Goal: Task Accomplishment & Management: Complete application form

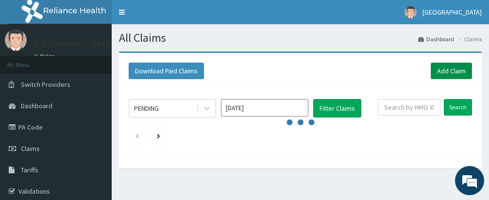
click at [452, 70] on link "Add Claim" at bounding box center [451, 71] width 41 height 17
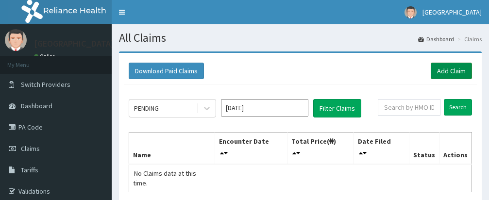
click at [454, 69] on link "Add Claim" at bounding box center [451, 71] width 41 height 17
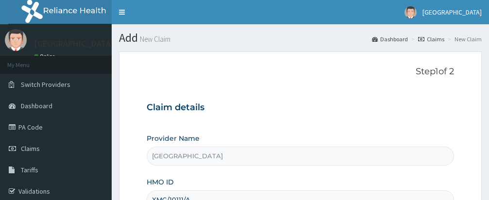
type input "DR [PERSON_NAME]"
type input "1"
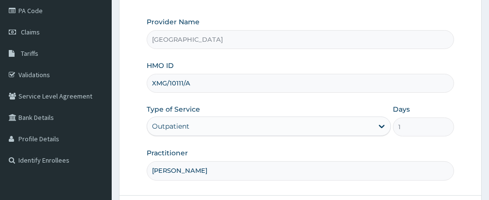
type input "[PERSON_NAME]"
click at [319, 147] on div "Provider Name Samas Hospital HMO ID XMG/10111/A Type of Service Outpatient Days…" at bounding box center [300, 98] width 307 height 163
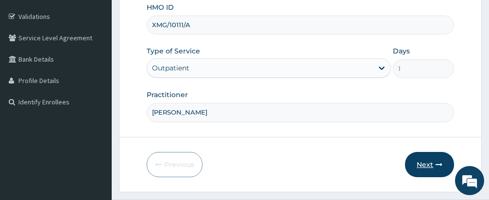
click at [428, 162] on button "Next" at bounding box center [429, 164] width 49 height 25
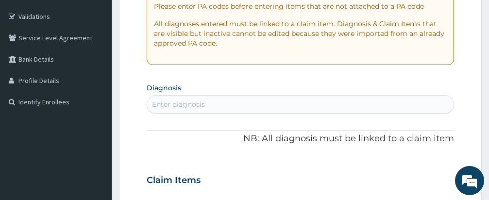
click at [356, 80] on div "PA Code / Prescription Code Enter Code(Secondary Care Only) Encounter Date DD-M…" at bounding box center [300, 179] width 307 height 522
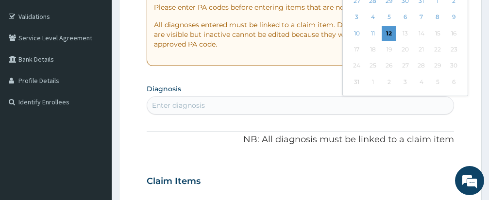
scroll to position [0, 0]
click at [389, 41] on div "12" at bounding box center [389, 33] width 15 height 15
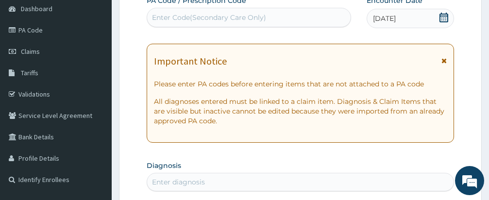
scroll to position [97, 0]
click at [293, 54] on div "Important Notice Please enter PA codes before entering items that are not attac…" at bounding box center [300, 93] width 307 height 99
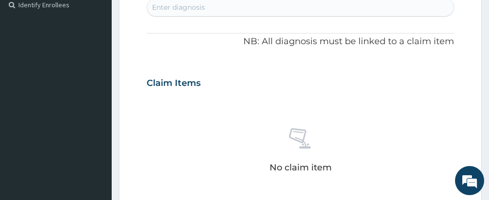
scroll to position [0, 0]
click at [252, 5] on div "Enter diagnosis" at bounding box center [300, 8] width 306 height 16
type input "[MEDICAL_DATA]"
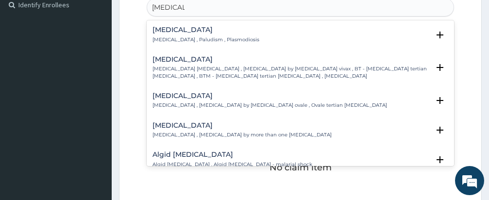
click at [163, 29] on h4 "[MEDICAL_DATA]" at bounding box center [206, 29] width 107 height 7
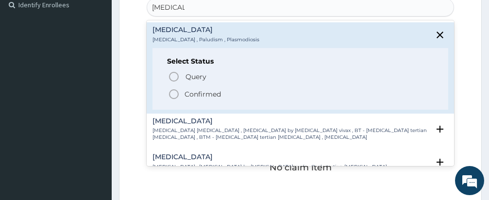
click at [171, 91] on icon "status option filled" at bounding box center [174, 94] width 12 height 12
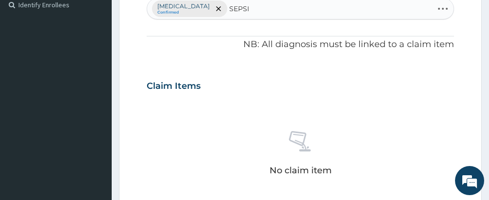
type input "[MEDICAL_DATA]"
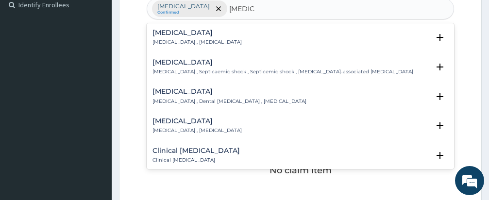
click at [169, 36] on h4 "[MEDICAL_DATA]" at bounding box center [197, 32] width 89 height 7
click at [166, 33] on h4 "[MEDICAL_DATA]" at bounding box center [197, 32] width 89 height 7
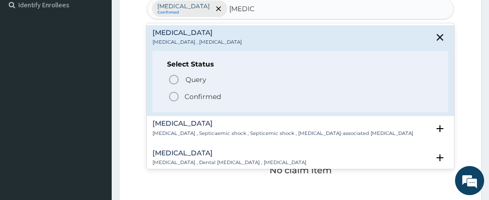
click at [172, 93] on circle "status option filled" at bounding box center [173, 96] width 9 height 9
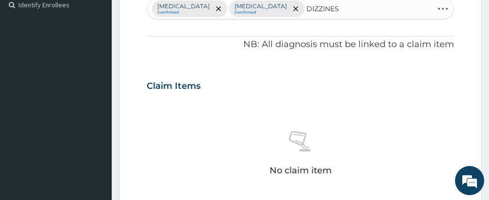
type input "DIZZINESS"
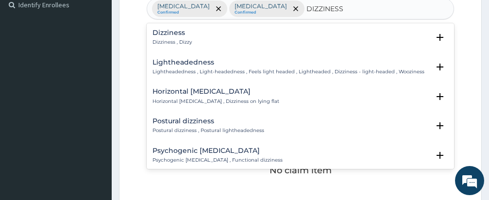
click at [164, 36] on h4 "Dizziness" at bounding box center [172, 32] width 39 height 7
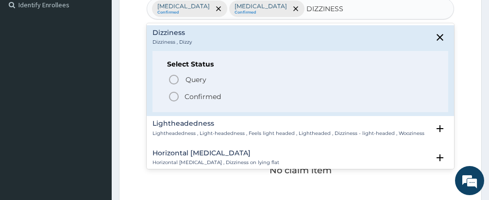
click at [176, 95] on icon "status option filled" at bounding box center [174, 97] width 12 height 12
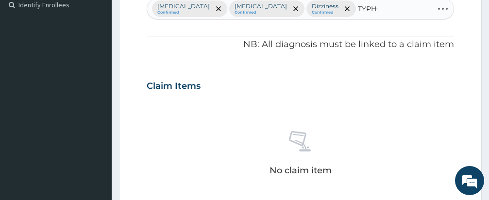
type input "[MEDICAL_DATA]"
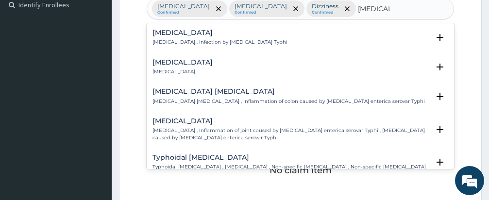
click at [177, 35] on h4 "[MEDICAL_DATA]" at bounding box center [220, 32] width 135 height 7
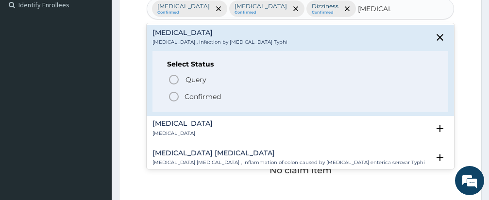
click at [173, 95] on icon "status option filled" at bounding box center [174, 97] width 12 height 12
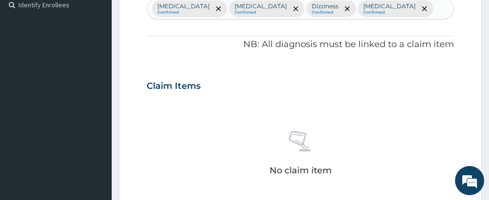
click at [215, 111] on div "No claim item" at bounding box center [300, 155] width 307 height 112
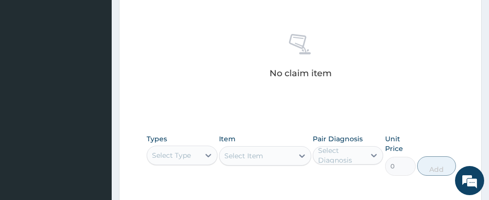
scroll to position [486, 0]
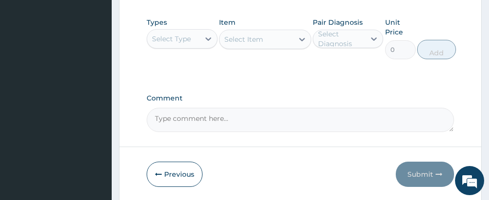
click at [181, 37] on div "Select Type" at bounding box center [171, 39] width 39 height 10
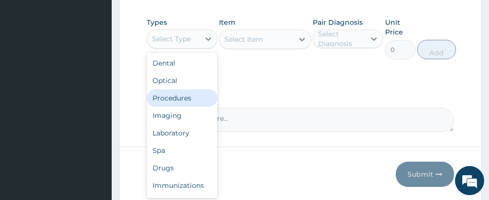
click at [177, 95] on div "Procedures" at bounding box center [182, 97] width 71 height 17
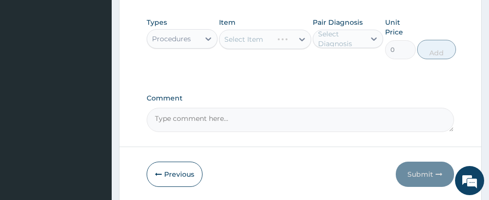
click at [261, 38] on div "Select Item" at bounding box center [265, 39] width 92 height 19
click at [261, 38] on div "Select Item" at bounding box center [243, 39] width 39 height 10
click at [288, 58] on div "Item Select Item" at bounding box center [265, 38] width 92 height 42
click at [268, 38] on div "Select Item" at bounding box center [257, 40] width 74 height 16
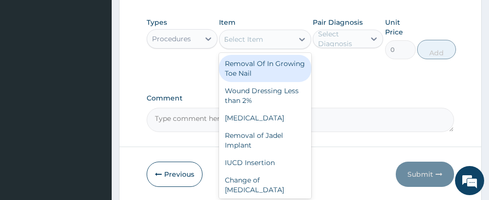
type input "REGISTRATION"
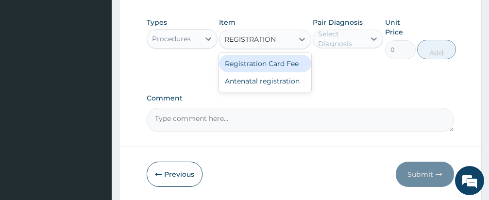
click at [272, 60] on div "Registration Card Fee" at bounding box center [265, 63] width 92 height 17
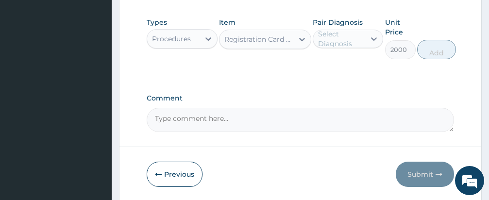
type input "2000"
click at [343, 40] on div "Select Diagnosis" at bounding box center [341, 38] width 47 height 19
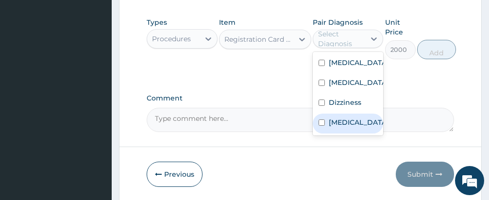
click at [322, 121] on input "checkbox" at bounding box center [322, 122] width 6 height 6
checkbox input "true"
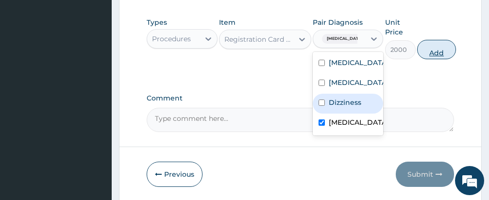
click at [435, 46] on button "Add" at bounding box center [436, 49] width 39 height 19
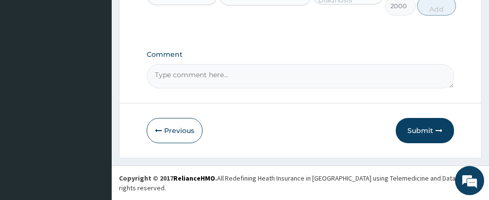
type input "0"
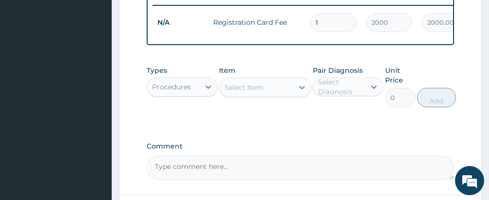
scroll to position [411, 0]
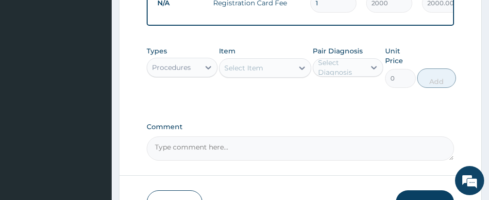
click at [265, 76] on div "Select Item" at bounding box center [257, 68] width 74 height 16
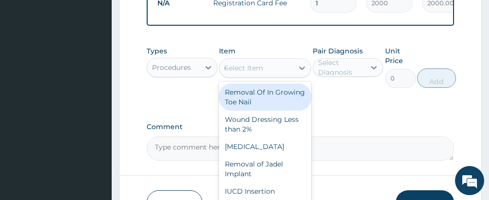
type input "CONSULTATION"
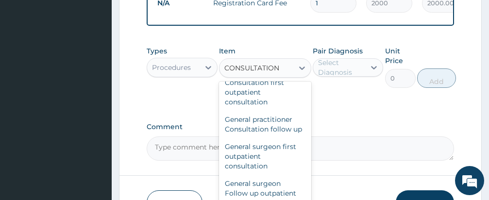
scroll to position [758, 0]
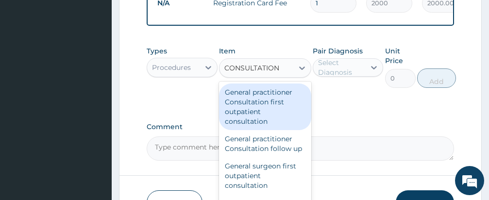
click at [258, 113] on div "General practitioner Consultation first outpatient consultation" at bounding box center [265, 107] width 92 height 47
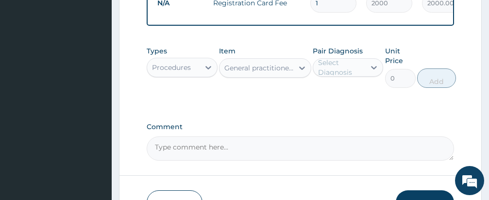
type input "3000"
click at [341, 72] on div "Select Diagnosis" at bounding box center [341, 67] width 47 height 19
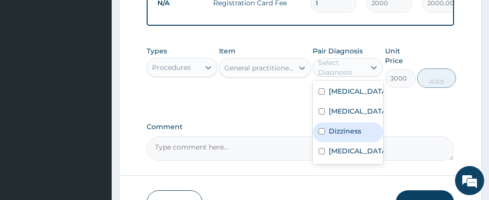
click at [322, 135] on input "checkbox" at bounding box center [322, 131] width 6 height 6
checkbox input "true"
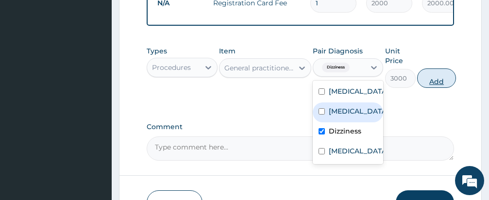
click at [432, 88] on button "Add" at bounding box center [436, 77] width 39 height 19
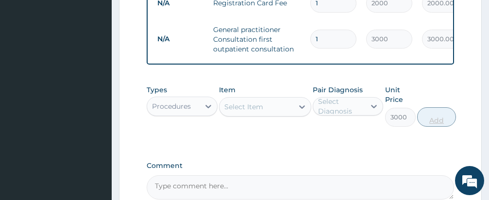
type input "0"
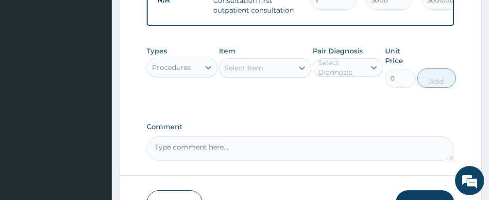
scroll to position [489, 0]
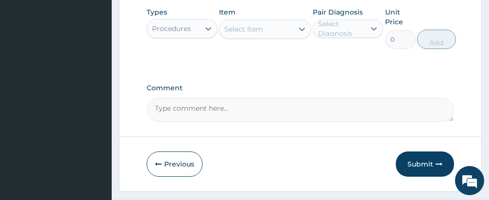
click at [182, 34] on div "Procedures" at bounding box center [171, 29] width 39 height 10
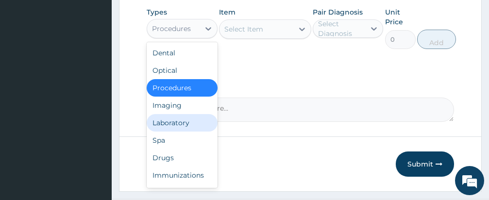
click at [181, 129] on div "Laboratory" at bounding box center [182, 122] width 71 height 17
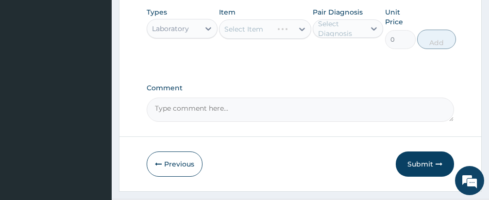
click at [269, 36] on div "Select Item" at bounding box center [265, 28] width 92 height 19
click at [273, 34] on div "Select Item" at bounding box center [257, 29] width 74 height 16
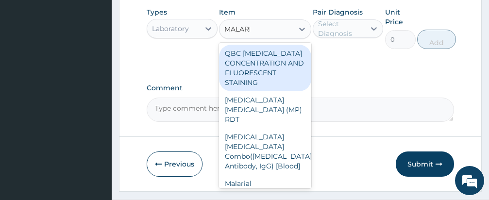
type input "[MEDICAL_DATA]"
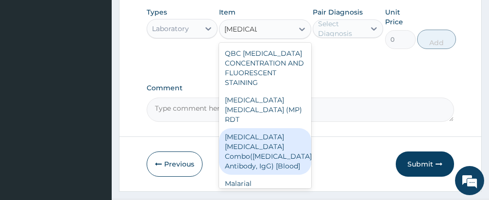
click at [260, 187] on div "Malarial [MEDICAL_DATA] Thick and thin films - [Blood]" at bounding box center [265, 193] width 92 height 37
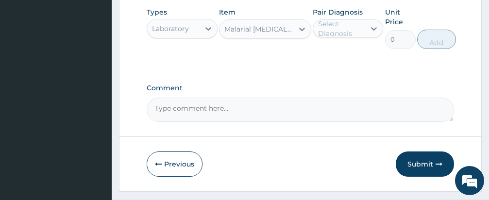
type input "1500"
click at [353, 33] on div "Select Diagnosis" at bounding box center [341, 28] width 47 height 19
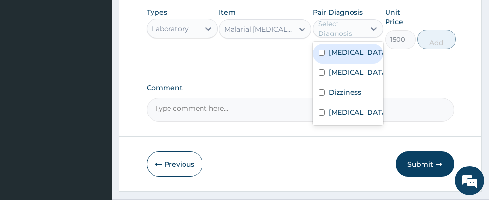
click at [323, 56] on input "checkbox" at bounding box center [322, 53] width 6 height 6
checkbox input "true"
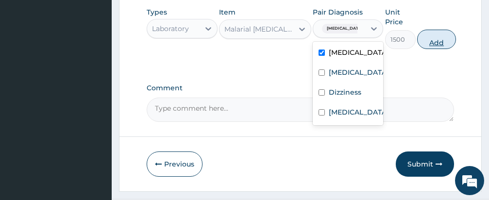
click at [430, 46] on button "Add" at bounding box center [436, 39] width 39 height 19
type input "0"
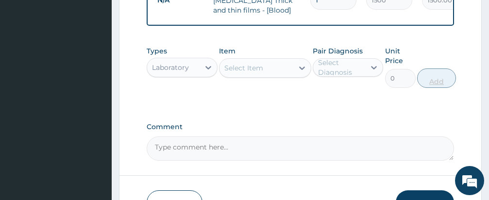
scroll to position [476, 0]
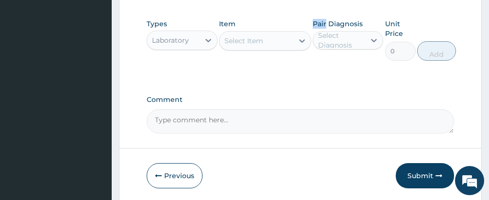
click at [266, 41] on div "Select Item" at bounding box center [257, 41] width 74 height 16
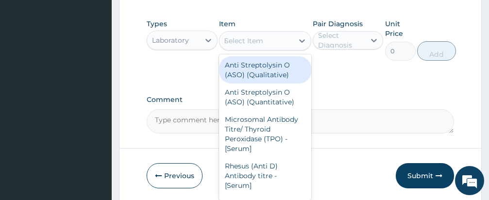
type input "FBC"
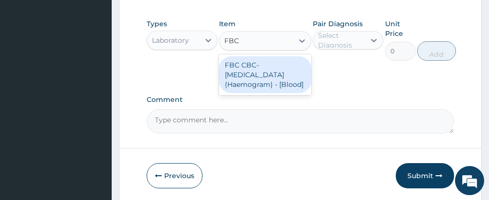
click at [268, 75] on div "FBC CBC-[MEDICAL_DATA] (Haemogram) - [Blood]" at bounding box center [265, 74] width 92 height 37
click at [268, 75] on div "Types Laboratory Item option Malarial [MEDICAL_DATA] Thick and thin films - [Bl…" at bounding box center [300, 47] width 307 height 66
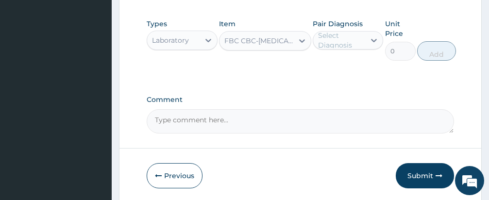
type input "3000"
click at [334, 43] on div "Select Diagnosis" at bounding box center [341, 40] width 47 height 19
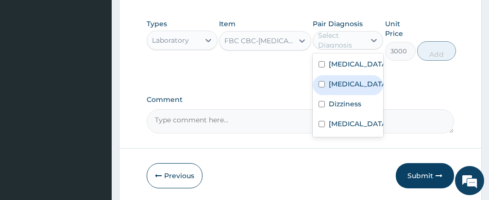
click at [322, 85] on input "checkbox" at bounding box center [322, 84] width 6 height 6
checkbox input "true"
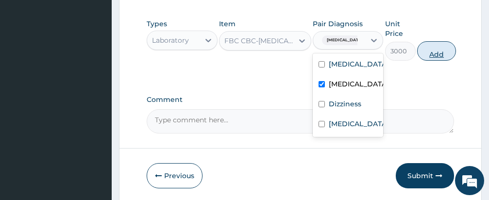
click at [434, 55] on button "Add" at bounding box center [436, 50] width 39 height 19
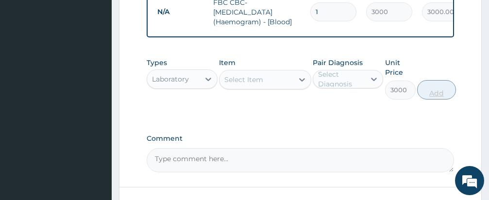
type input "0"
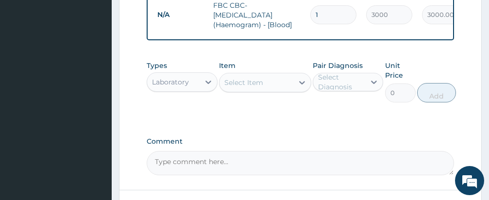
click at [323, 117] on div "Types Laboratory Item Select Item Pair Diagnosis Select Diagnosis Unit Price 0 …" at bounding box center [300, 89] width 307 height 66
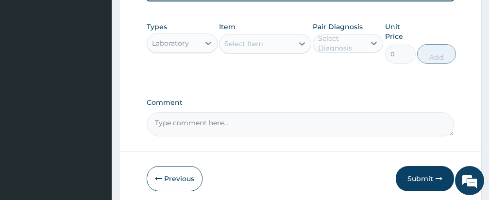
scroll to position [571, 0]
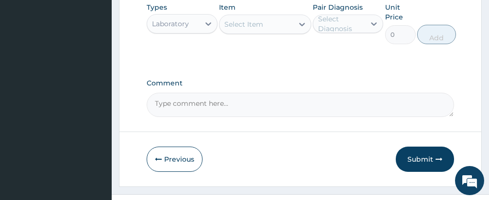
click at [189, 26] on div "Laboratory" at bounding box center [173, 24] width 52 height 16
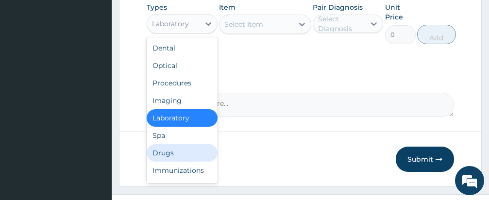
click at [167, 158] on div "Drugs" at bounding box center [182, 152] width 71 height 17
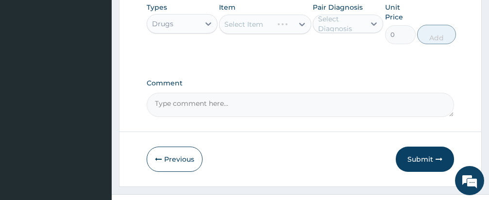
click at [266, 24] on div "Select Item" at bounding box center [265, 24] width 92 height 19
click at [266, 24] on div "Select Item" at bounding box center [257, 25] width 74 height 16
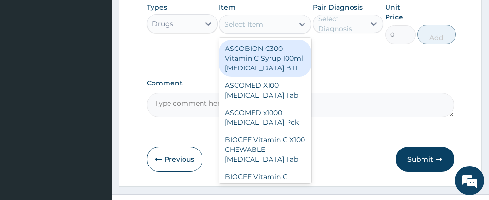
type input "EMAL"
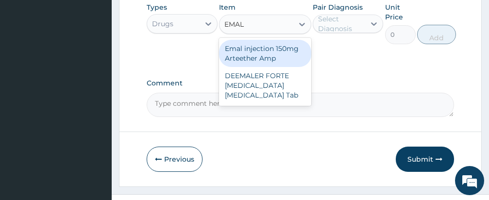
click at [267, 53] on div "Emal injection 150mg Arteether Amp" at bounding box center [265, 53] width 92 height 27
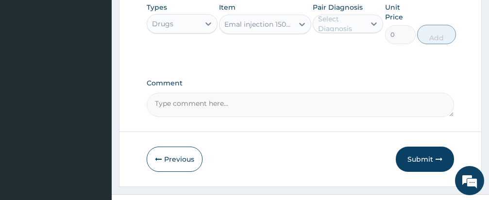
type input "876"
click at [337, 27] on div "Select Diagnosis" at bounding box center [341, 23] width 47 height 19
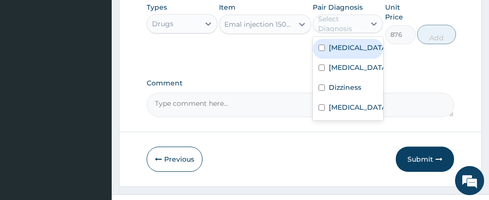
click at [323, 50] on input "checkbox" at bounding box center [322, 48] width 6 height 6
checkbox input "true"
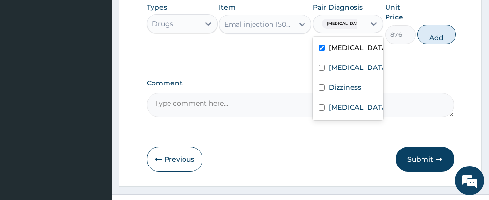
click at [433, 37] on button "Add" at bounding box center [436, 34] width 39 height 19
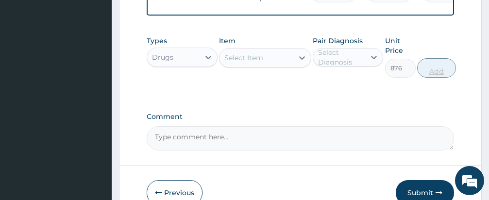
type input "0"
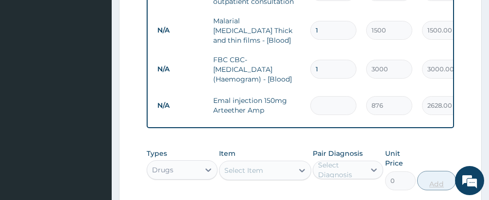
type input "3"
type input "2628.00"
type input "3"
click at [290, 147] on div "Types Drugs Item Select Item Pair Diagnosis Select Diagnosis Unit Price 0 Add" at bounding box center [300, 169] width 307 height 51
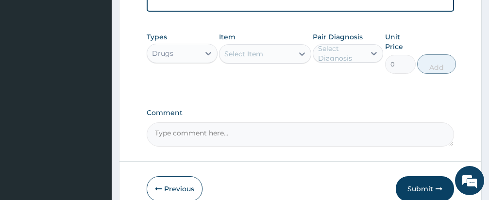
scroll to position [594, 0]
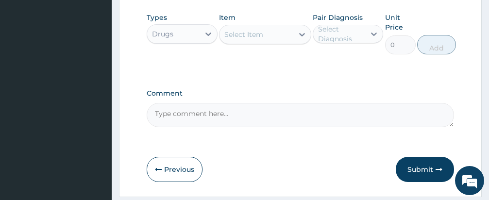
click at [268, 35] on div "Select Item" at bounding box center [257, 35] width 74 height 16
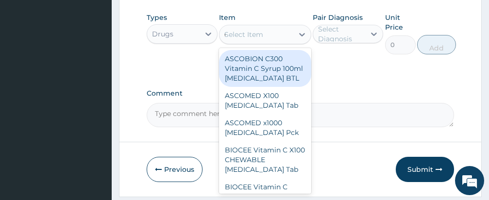
type input "[MEDICAL_DATA]"
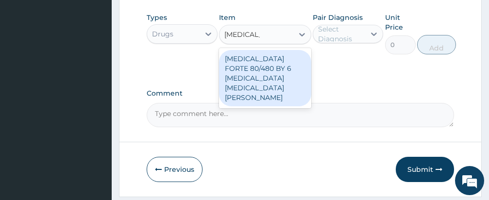
click at [271, 65] on div "[MEDICAL_DATA] FORTE 80/480 BY 6 [MEDICAL_DATA] [MEDICAL_DATA][PERSON_NAME]" at bounding box center [265, 78] width 92 height 56
type input "3360"
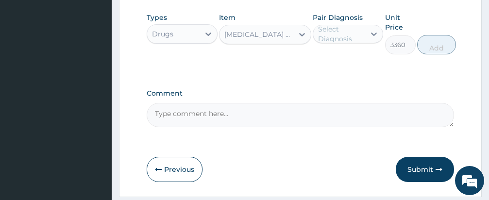
click at [327, 36] on div "Select Diagnosis" at bounding box center [341, 33] width 47 height 19
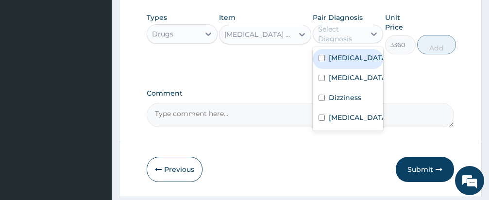
click at [324, 60] on input "checkbox" at bounding box center [322, 58] width 6 height 6
checkbox input "true"
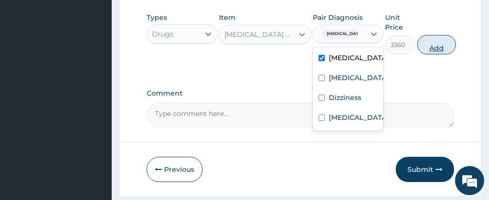
click at [437, 50] on button "Add" at bounding box center [436, 44] width 39 height 19
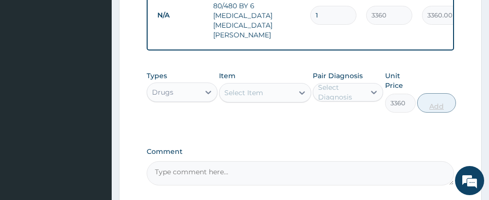
type input "0"
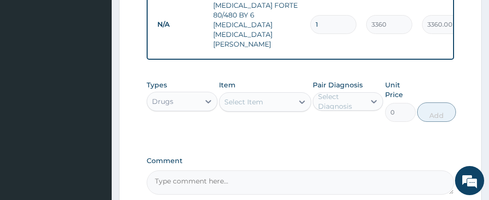
click at [329, 124] on div "Types Drugs Item Select Item Pair Diagnosis Select Diagnosis Unit Price 0 Add" at bounding box center [300, 108] width 307 height 66
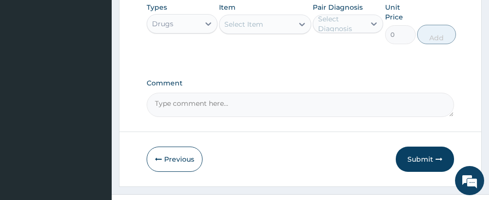
scroll to position [644, 0]
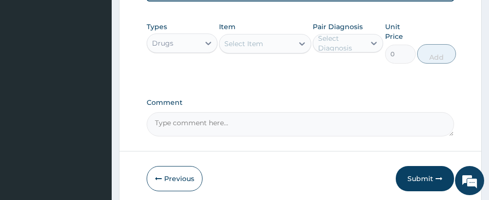
click at [264, 36] on div "Select Item" at bounding box center [257, 44] width 74 height 16
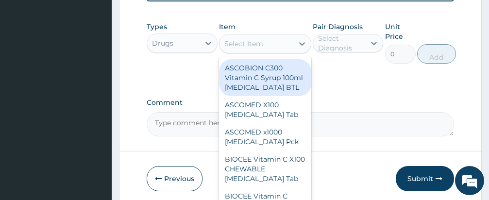
type input "[MEDICAL_DATA]"
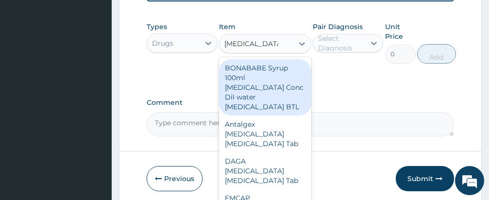
click at [253, 153] on div "DAGA [MEDICAL_DATA] [MEDICAL_DATA] Tab" at bounding box center [265, 171] width 92 height 37
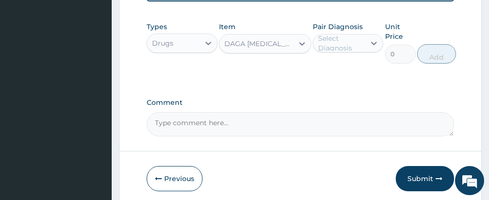
type input "24"
click at [339, 34] on div "Select Diagnosis" at bounding box center [341, 43] width 47 height 19
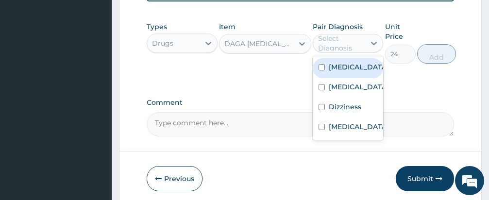
click at [322, 64] on input "checkbox" at bounding box center [322, 67] width 6 height 6
checkbox input "true"
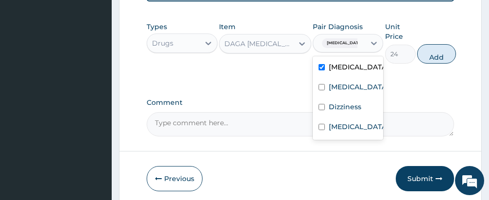
drag, startPoint x: 360, startPoint y: 39, endPoint x: 423, endPoint y: 24, distance: 65.0
click at [372, 35] on div "option [MEDICAL_DATA], selected. option [MEDICAL_DATA] selected, 1 of 4. 4 resu…" at bounding box center [348, 43] width 71 height 18
click at [440, 44] on button "Add" at bounding box center [436, 53] width 39 height 19
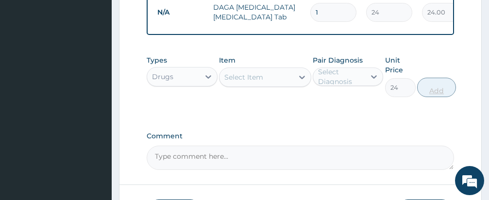
type input "0"
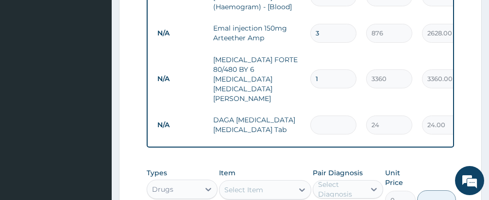
type input "0.00"
type input "18"
type input "432.00"
type input "13"
type input "312.00"
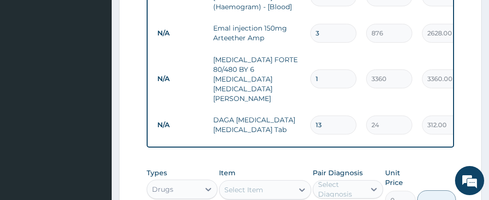
type input "1"
type input "24.00"
type input "18"
type input "432.00"
type input "18"
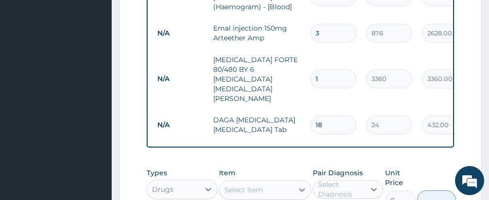
click at [282, 163] on div "Types Drugs Item Select Item Pair Diagnosis Select Diagnosis Unit Price 0 Add" at bounding box center [300, 188] width 307 height 51
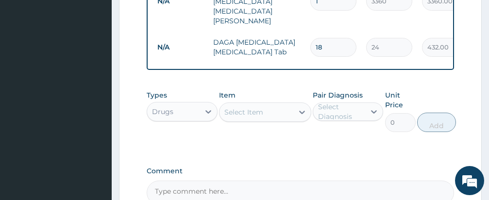
scroll to position [667, 0]
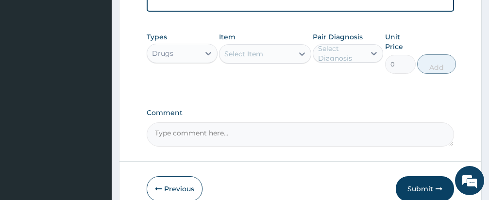
click at [259, 49] on div "Select Item" at bounding box center [243, 54] width 39 height 10
type input "[MEDICAL_DATA]"
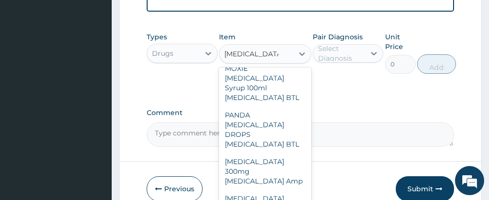
scroll to position [466, 0]
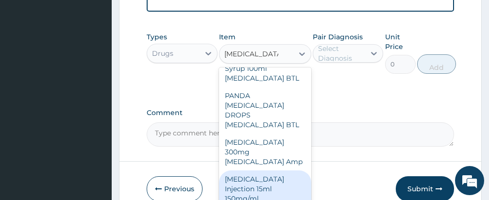
click at [257, 170] on div "[MEDICAL_DATA] Injection 15ml 150mg/ml [MEDICAL_DATA] Amp" at bounding box center [265, 193] width 92 height 47
click at [257, 176] on div "Previous Submit" at bounding box center [300, 188] width 307 height 25
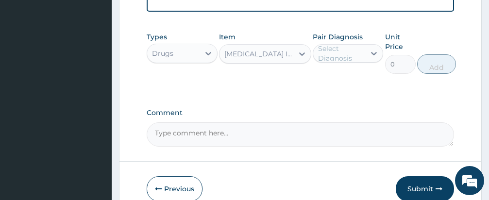
type input "600"
click at [348, 44] on div "Select Diagnosis" at bounding box center [341, 53] width 47 height 19
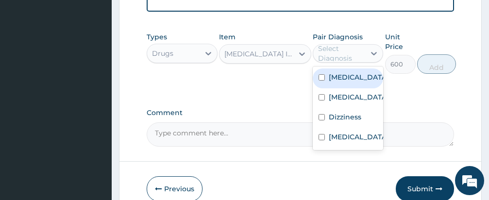
click at [322, 74] on input "checkbox" at bounding box center [322, 77] width 6 height 6
checkbox input "true"
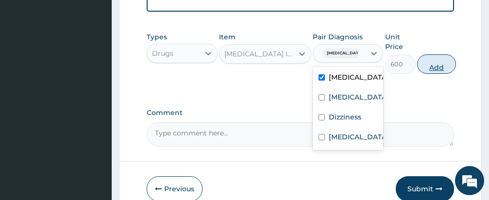
click at [427, 54] on button "Add" at bounding box center [436, 63] width 39 height 19
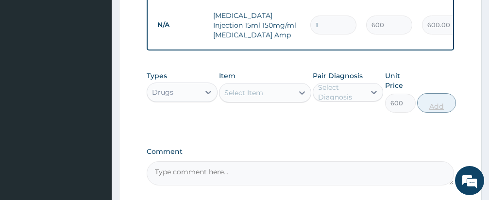
type input "0"
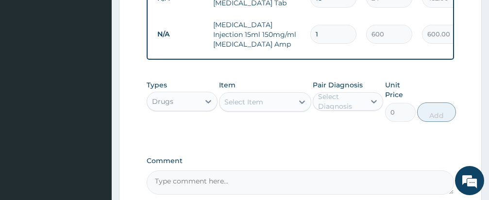
click at [345, 25] on input "1" at bounding box center [333, 34] width 46 height 19
type input "4"
type input "2400.00"
type input "4"
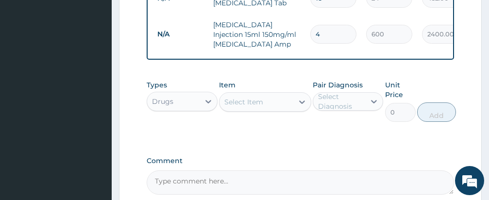
click at [279, 110] on div "Types Drugs Item Select Item Pair Diagnosis Select Diagnosis Unit Price 0 Add" at bounding box center [300, 108] width 307 height 66
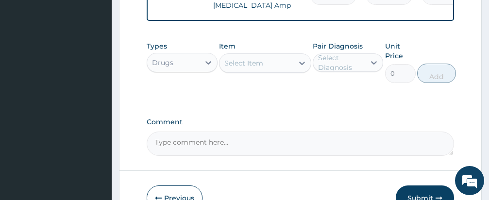
scroll to position [716, 0]
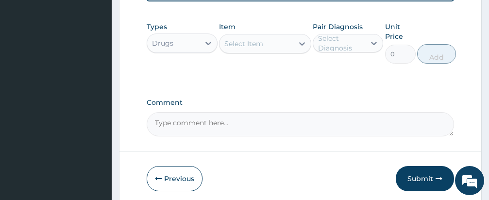
click at [265, 36] on div "Select Item" at bounding box center [257, 44] width 74 height 16
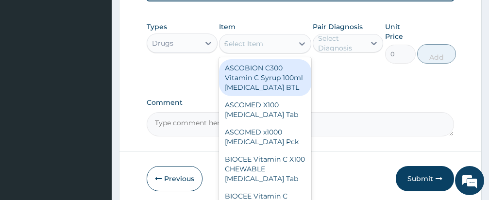
type input "[MEDICAL_DATA]"
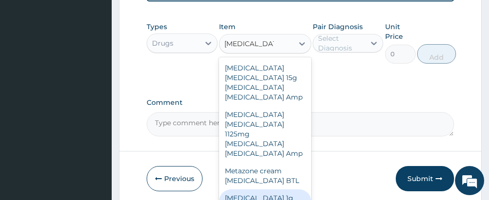
click at [261, 189] on div "[MEDICAL_DATA] 1g [MEDICAL_DATA] Amp" at bounding box center [265, 202] width 92 height 27
click at [261, 171] on div "Previous Submit" at bounding box center [300, 178] width 307 height 25
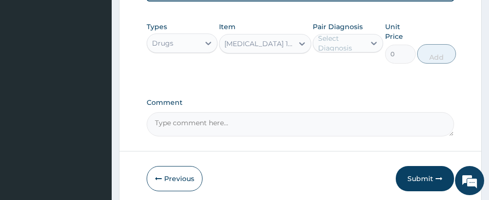
type input "600"
click at [347, 34] on div "Select Diagnosis" at bounding box center [341, 43] width 47 height 19
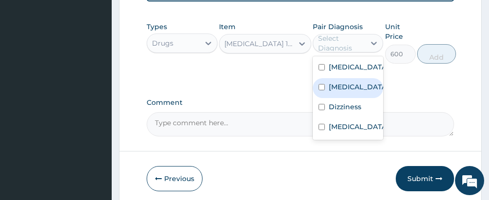
click at [323, 84] on input "checkbox" at bounding box center [322, 87] width 6 height 6
checkbox input "true"
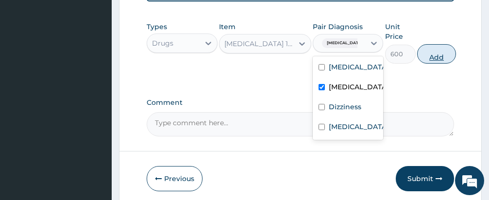
click at [439, 44] on button "Add" at bounding box center [436, 53] width 39 height 19
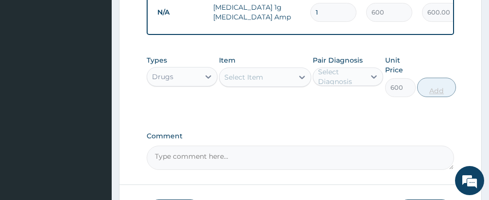
type input "0"
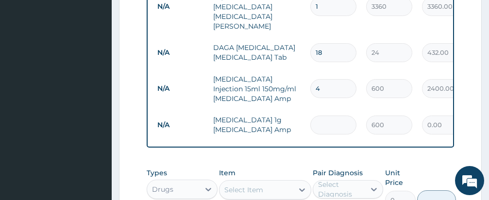
type input "0.00"
type input "3"
type input "1800.00"
type input "3"
click at [290, 163] on div "Types Drugs Item Select Item Pair Diagnosis Select Diagnosis Unit Price 0 Add" at bounding box center [300, 188] width 307 height 51
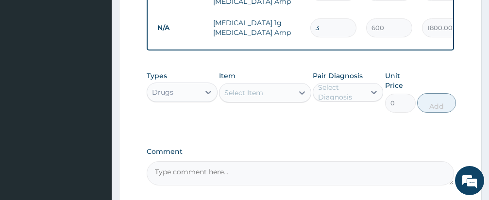
scroll to position [739, 0]
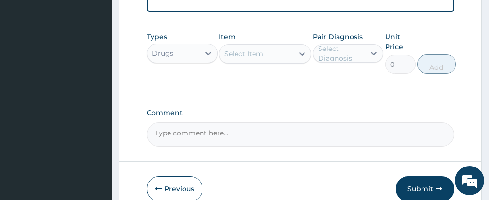
click at [258, 49] on div "Select Item" at bounding box center [243, 54] width 39 height 10
type input "CEFUROXI"
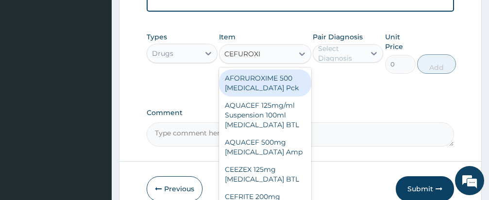
click at [254, 69] on div "AFORUROXIME 500 [MEDICAL_DATA] Pck" at bounding box center [265, 82] width 92 height 27
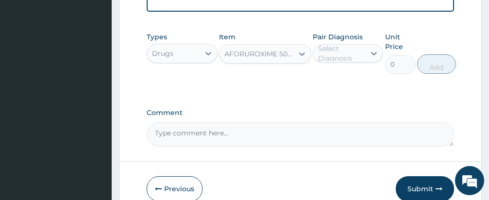
type input "1800"
click at [348, 44] on div "Select Diagnosis" at bounding box center [341, 53] width 47 height 19
drag, startPoint x: 348, startPoint y: 34, endPoint x: 340, endPoint y: 51, distance: 17.8
click at [348, 44] on div "Select Diagnosis" at bounding box center [341, 53] width 47 height 19
click at [343, 44] on div "Select Diagnosis" at bounding box center [341, 53] width 47 height 19
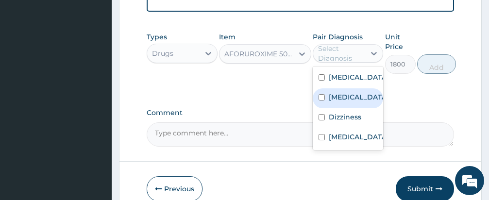
click at [322, 94] on input "checkbox" at bounding box center [322, 97] width 6 height 6
checkbox input "true"
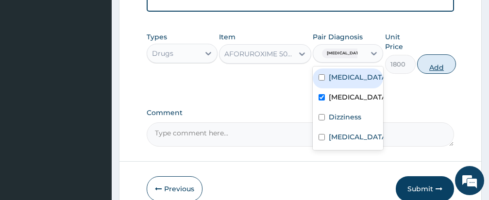
click at [428, 54] on button "Add" at bounding box center [436, 63] width 39 height 19
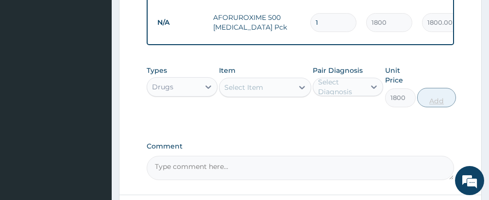
type input "0"
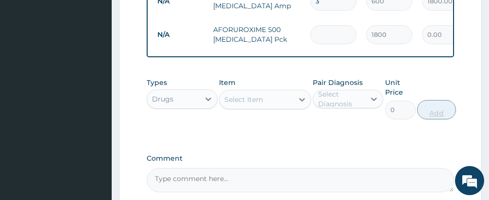
type input "0.00"
type input "10"
type input "18000.00"
type input "10"
click at [281, 73] on div "Types Drugs Item Select Item Pair Diagnosis Select Diagnosis Unit Price 0 Add" at bounding box center [300, 98] width 307 height 51
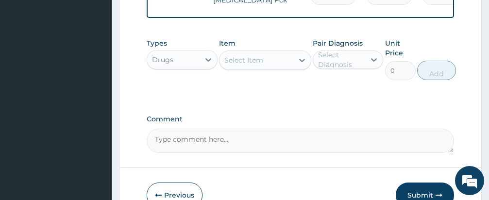
scroll to position [786, 0]
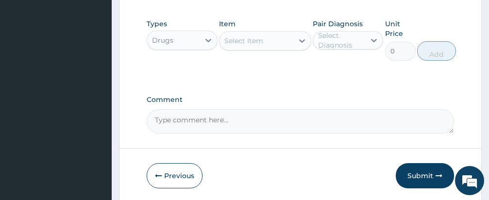
click at [264, 33] on div "Select Item" at bounding box center [257, 41] width 74 height 16
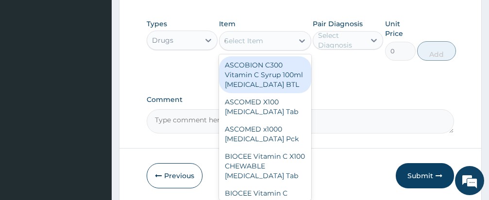
type input "[MEDICAL_DATA]"
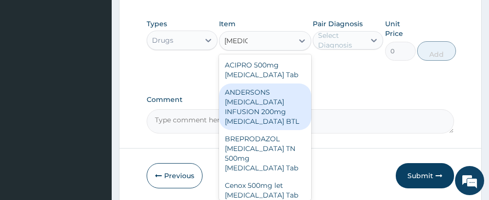
click at [265, 95] on div "ANDERSONS [MEDICAL_DATA] INFUSION 200mg [MEDICAL_DATA] BTL" at bounding box center [265, 107] width 92 height 47
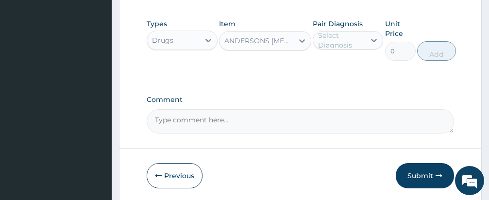
type input "1200"
click at [351, 31] on div "Select Diagnosis" at bounding box center [341, 40] width 47 height 19
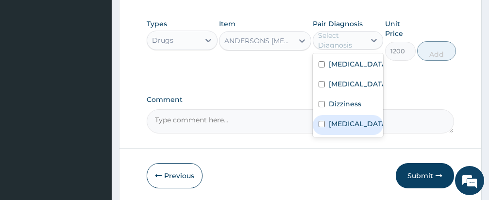
click at [322, 121] on input "checkbox" at bounding box center [322, 124] width 6 height 6
checkbox input "true"
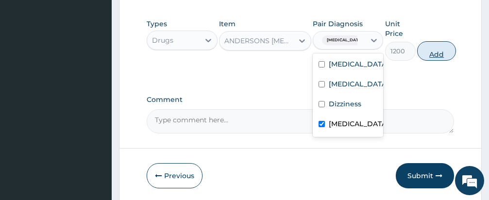
click at [429, 41] on button "Add" at bounding box center [436, 50] width 39 height 19
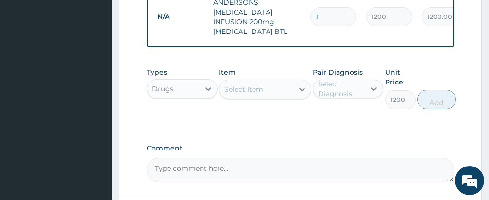
type input "0"
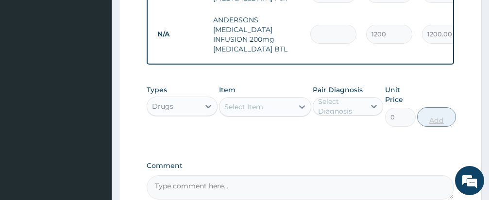
type input "3"
type input "3600.00"
type input "1"
type input "1200.00"
type input "0"
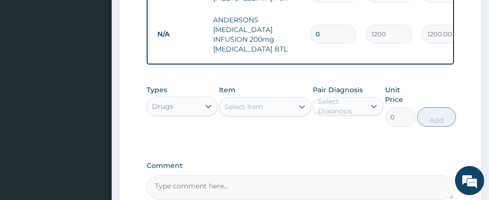
type input "0.00"
type input "3"
type input "3600.00"
type input "3"
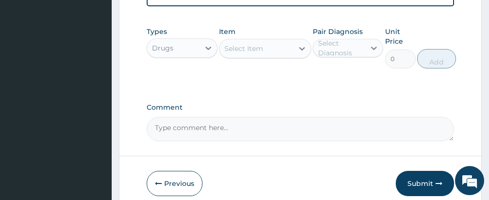
scroll to position [846, 0]
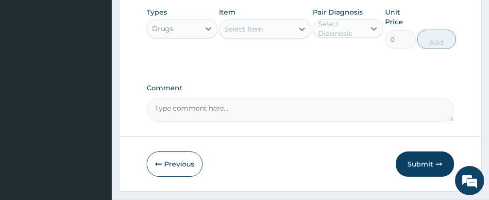
click at [271, 21] on div "Select Item" at bounding box center [257, 29] width 74 height 16
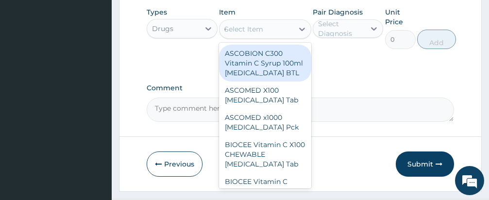
type input "[MEDICAL_DATA]"
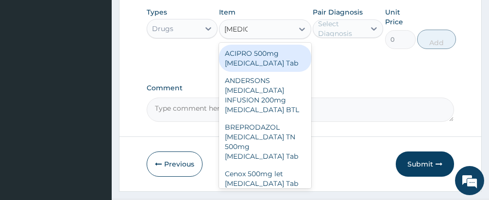
click at [270, 45] on div "ACIPRO 500mg [MEDICAL_DATA] Tab" at bounding box center [265, 58] width 92 height 27
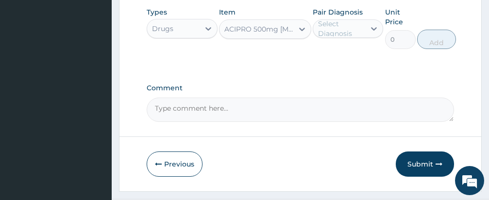
type input "210"
click at [351, 19] on div "Select Diagnosis" at bounding box center [341, 28] width 47 height 19
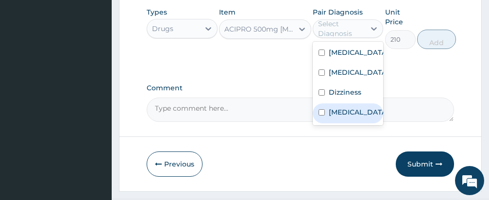
click at [323, 109] on input "checkbox" at bounding box center [322, 112] width 6 height 6
checkbox input "true"
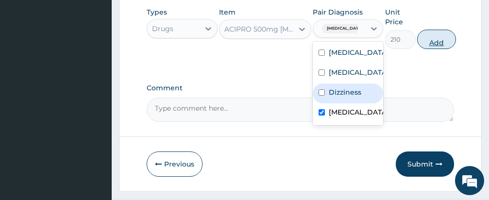
click at [439, 30] on button "Add" at bounding box center [436, 39] width 39 height 19
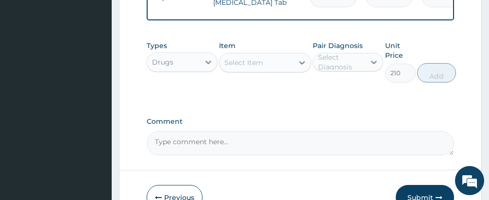
type input "0"
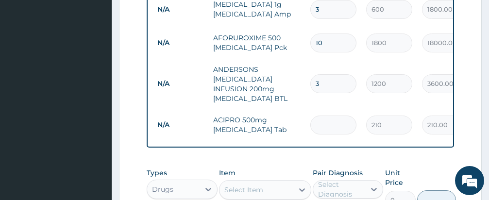
type input "1"
type input "210.00"
type input "10"
type input "2100.00"
type input "10"
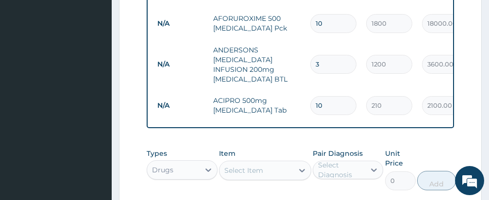
scroll to position [816, 0]
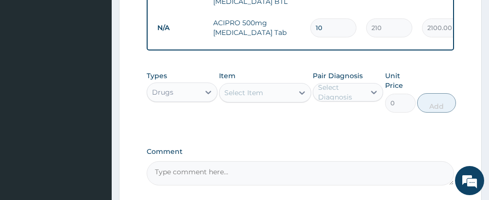
click at [261, 88] on div "Select Item" at bounding box center [243, 93] width 39 height 10
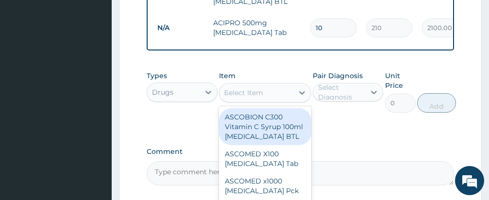
type input "FEROGLOBIN"
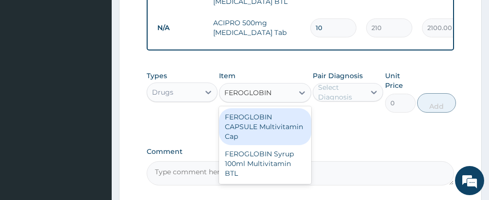
click at [267, 145] on div "FEROGLOBIN Syrup 100ml Multivitamin BTL" at bounding box center [265, 163] width 92 height 37
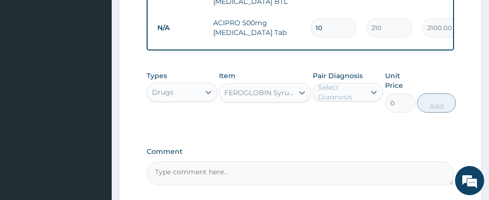
type input "3000"
click at [340, 83] on div "Select Diagnosis" at bounding box center [341, 92] width 47 height 19
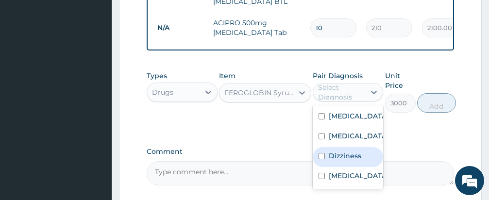
click at [321, 153] on input "checkbox" at bounding box center [322, 156] width 6 height 6
checkbox input "true"
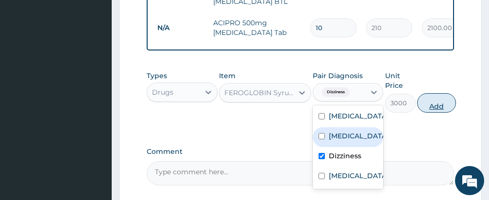
click at [440, 93] on button "Add" at bounding box center [436, 102] width 39 height 19
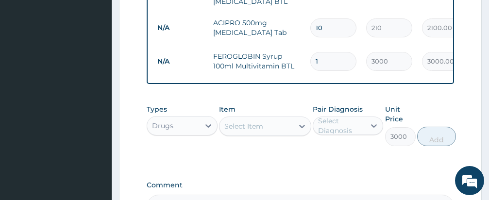
type input "0"
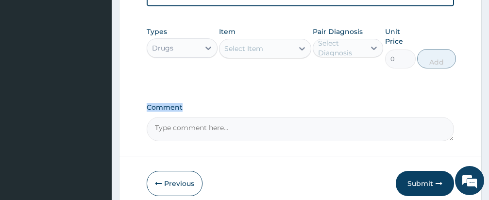
click at [298, 117] on textarea "Comment" at bounding box center [300, 129] width 307 height 24
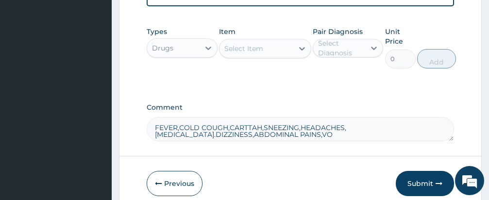
scroll to position [6, 0]
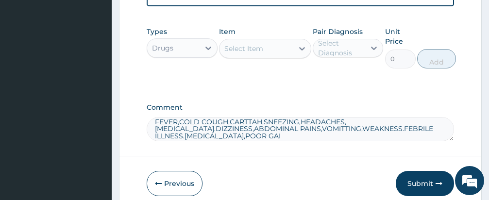
type textarea "FEVER,COLD COUGH,CARTTAH,SNEEZING,HEADACHES,[MEDICAL_DATA].DIZZINESS,ABDOMINAL …"
click at [421, 171] on button "Submit" at bounding box center [425, 183] width 58 height 25
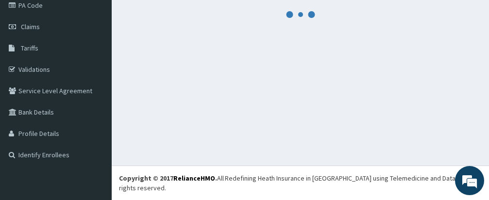
scroll to position [112, 0]
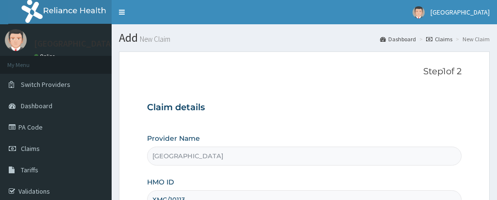
type input "XMG/10113/A"
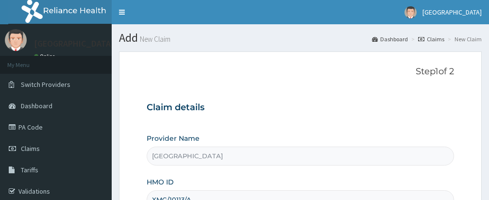
click at [311, 117] on div "Claim details Provider Name Samas Hospital HMO ID XMG/10113/A Type of Service S…" at bounding box center [300, 195] width 307 height 204
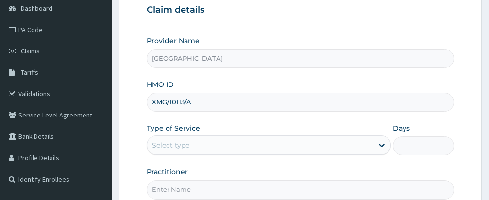
scroll to position [117, 0]
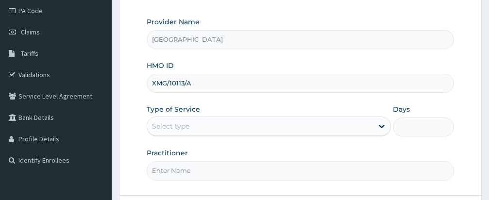
click at [274, 126] on div "Select type" at bounding box center [260, 127] width 226 height 16
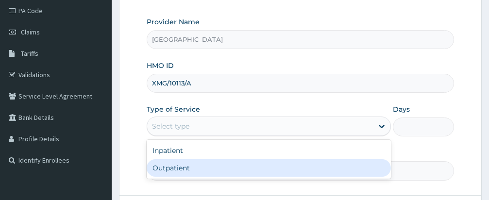
click at [169, 167] on div "Outpatient" at bounding box center [269, 167] width 244 height 17
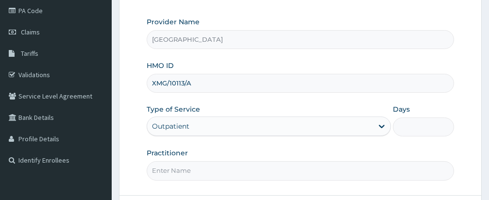
type input "1"
click at [238, 170] on input "Practitioner" at bounding box center [300, 170] width 307 height 19
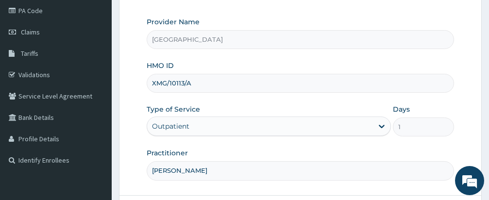
type input "[PERSON_NAME]"
click at [285, 142] on div "Provider Name Samas Hospital HMO ID XMG/10113/A Type of Service Outpatient Days…" at bounding box center [300, 98] width 307 height 163
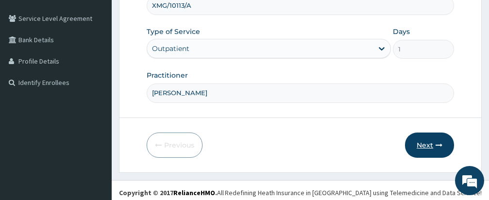
click at [426, 140] on button "Next" at bounding box center [429, 145] width 49 height 25
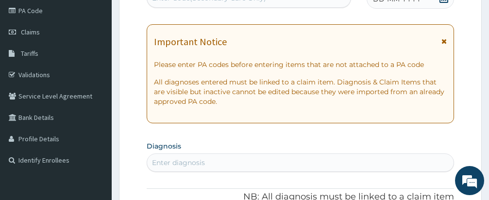
scroll to position [78, 0]
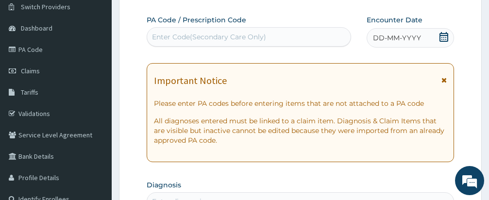
click at [444, 36] on icon at bounding box center [444, 37] width 10 height 10
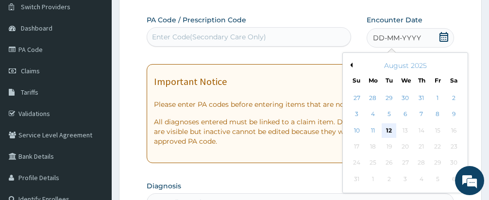
click at [392, 130] on div "12" at bounding box center [389, 130] width 15 height 15
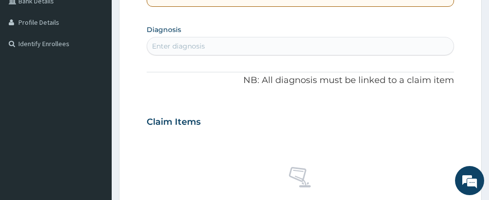
scroll to position [253, 0]
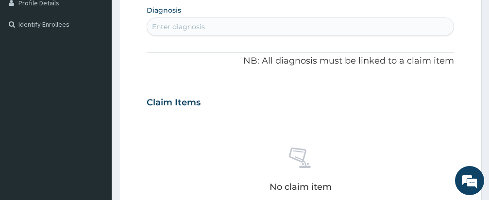
click at [266, 23] on div "Enter diagnosis" at bounding box center [300, 27] width 306 height 16
type input "PEPTIC"
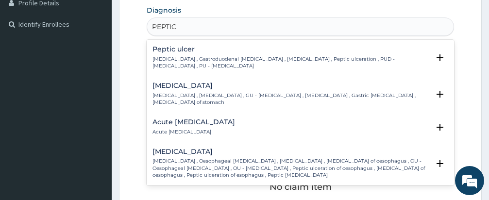
click at [175, 47] on h4 "Peptic ulcer" at bounding box center [291, 49] width 277 height 7
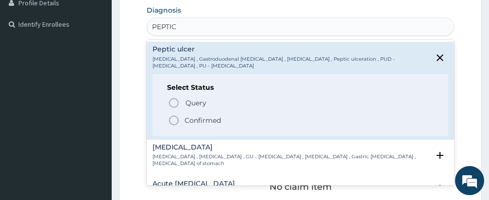
click at [172, 119] on icon "status option filled" at bounding box center [174, 121] width 12 height 12
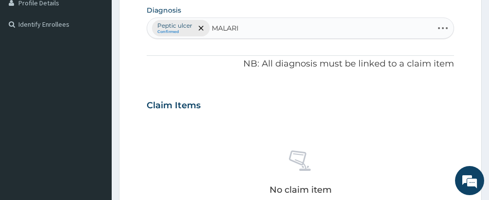
type input "[MEDICAL_DATA]"
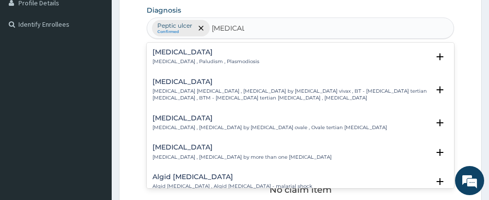
click at [166, 53] on h4 "[MEDICAL_DATA]" at bounding box center [206, 52] width 107 height 7
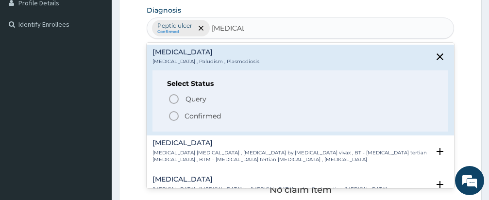
click at [174, 116] on icon "status option filled" at bounding box center [174, 116] width 12 height 12
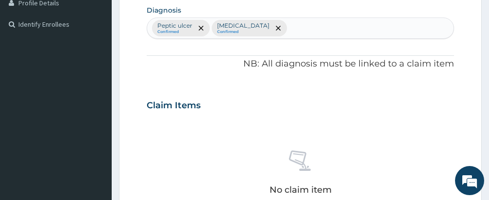
click at [217, 110] on div "Claim Items" at bounding box center [300, 103] width 307 height 25
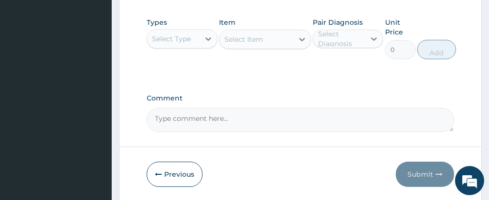
scroll to position [505, 0]
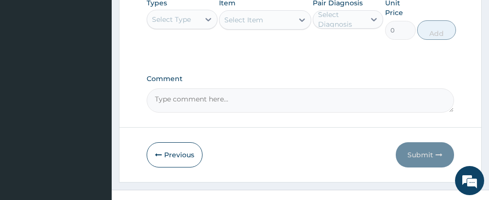
click at [185, 18] on div "Select Type" at bounding box center [171, 20] width 39 height 10
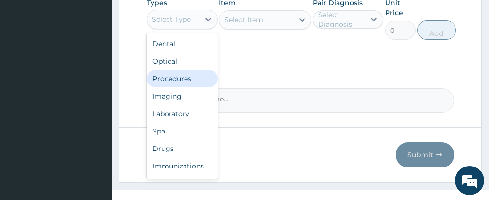
click at [177, 76] on div "Procedures" at bounding box center [182, 78] width 71 height 17
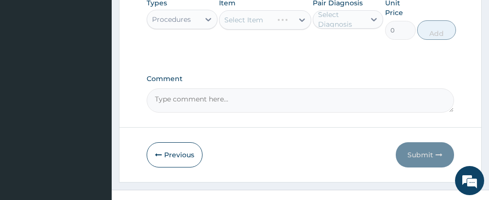
click at [260, 19] on div "Select Item" at bounding box center [265, 19] width 92 height 19
click at [261, 19] on div "Select Item" at bounding box center [243, 20] width 39 height 10
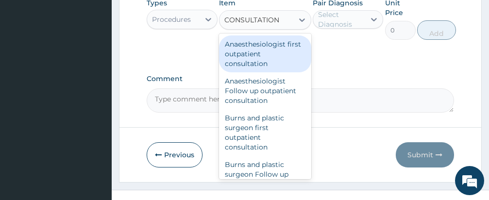
type input "CONSULTATION"
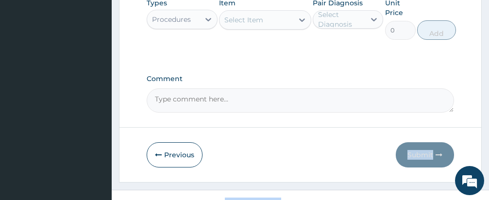
click at [267, 19] on div "Select Item" at bounding box center [257, 20] width 74 height 16
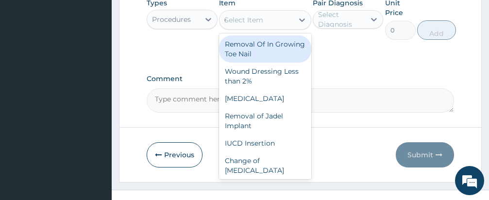
type input "CONSULTATION"
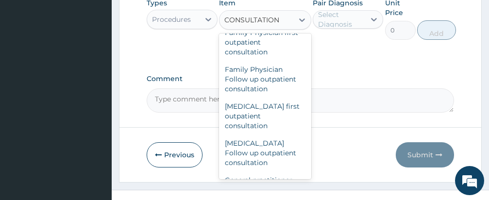
scroll to position [661, 0]
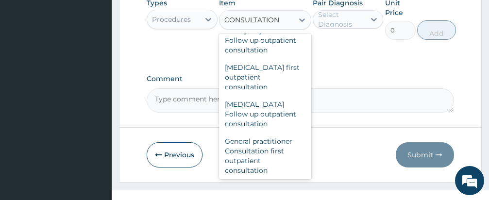
click at [256, 156] on div "General practitioner Consultation first outpatient consultation" at bounding box center [265, 156] width 92 height 47
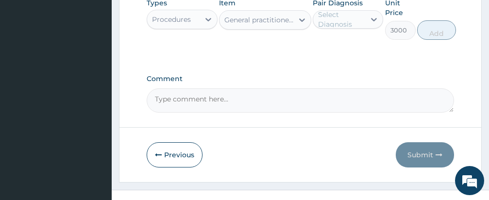
type input "3000"
click at [350, 22] on div "Select Diagnosis" at bounding box center [341, 19] width 47 height 19
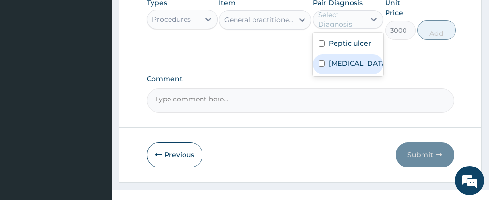
click at [321, 65] on input "checkbox" at bounding box center [322, 63] width 6 height 6
checkbox input "true"
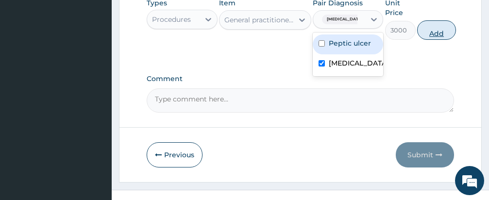
click at [432, 28] on button "Add" at bounding box center [436, 29] width 39 height 19
type input "0"
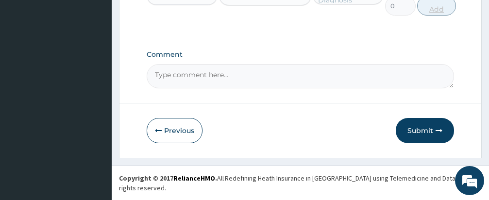
scroll to position [316, 0]
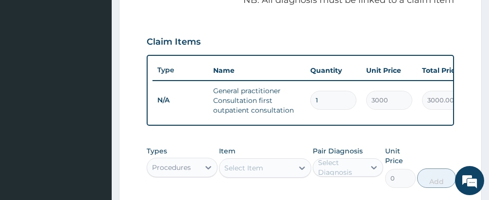
click at [273, 151] on div "Types Procedures Item Select Item Pair Diagnosis Select Diagnosis Unit Price 0 …" at bounding box center [300, 166] width 307 height 51
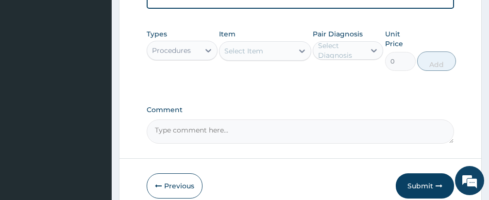
scroll to position [453, 0]
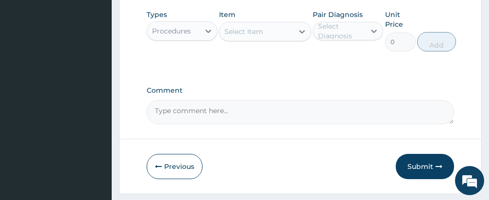
click at [190, 36] on div "Procedures" at bounding box center [171, 31] width 39 height 10
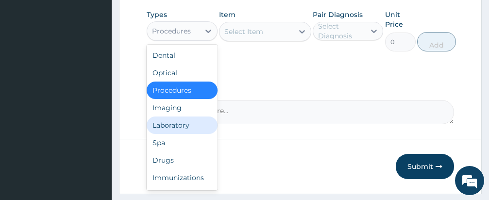
click at [175, 134] on div "Laboratory" at bounding box center [182, 125] width 71 height 17
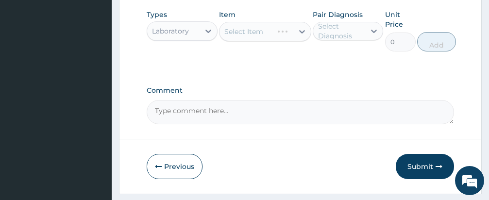
click at [269, 39] on div "Select Item" at bounding box center [265, 31] width 92 height 19
click at [271, 36] on div "Select Item" at bounding box center [257, 32] width 74 height 16
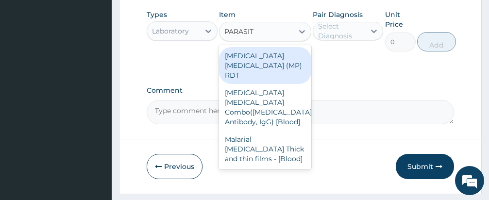
type input "PARASITE"
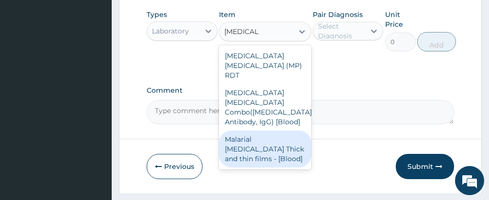
click at [275, 131] on div "Malarial [MEDICAL_DATA] Thick and thin films - [Blood]" at bounding box center [265, 149] width 92 height 37
type input "1500"
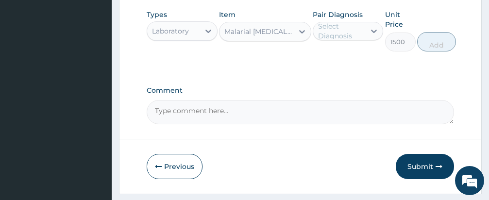
click at [343, 41] on div "Select Diagnosis" at bounding box center [341, 30] width 47 height 19
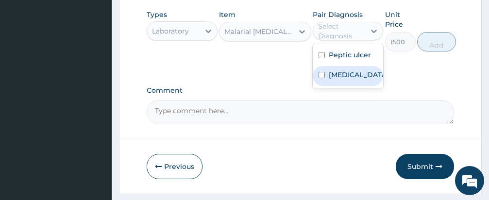
click at [322, 78] on input "checkbox" at bounding box center [322, 75] width 6 height 6
checkbox input "true"
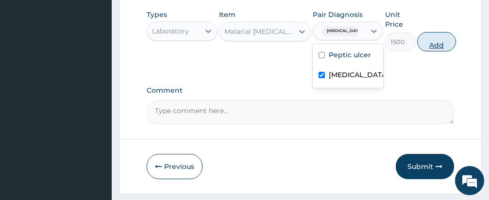
click at [426, 51] on button "Add" at bounding box center [436, 41] width 39 height 19
drag, startPoint x: 426, startPoint y: 52, endPoint x: 299, endPoint y: 66, distance: 128.0
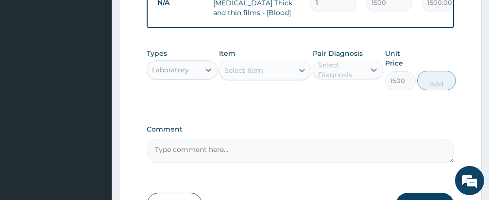
type input "0"
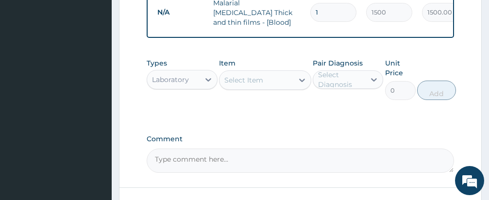
click at [298, 62] on div "Item Select Item" at bounding box center [265, 79] width 92 height 42
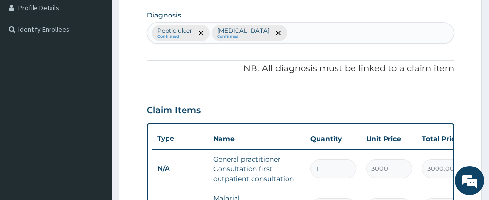
scroll to position [230, 0]
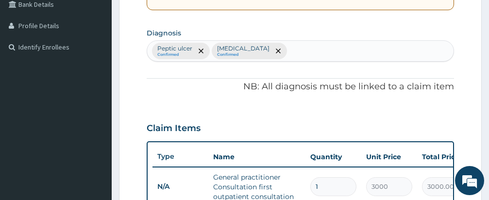
click at [292, 51] on div "Peptic ulcer Confirmed Malaria Confirmed" at bounding box center [300, 51] width 306 height 20
type input "DIZZINESS"
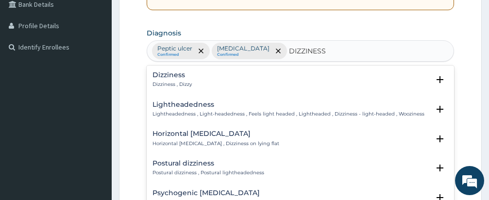
click at [169, 76] on h4 "Dizziness" at bounding box center [172, 74] width 39 height 7
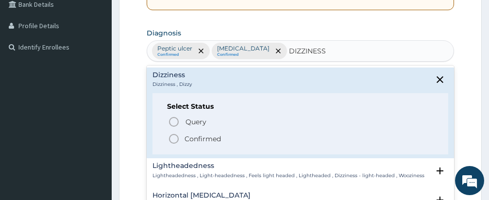
click at [173, 139] on icon "status option filled" at bounding box center [174, 139] width 12 height 12
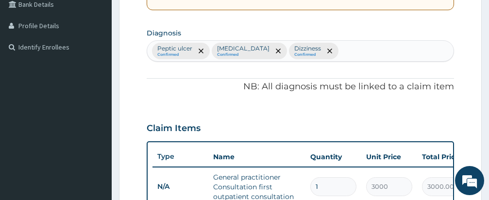
click at [278, 109] on div "PA Code / Prescription Code Enter Code(Secondary Care Only) Encounter Date 12-0…" at bounding box center [300, 124] width 307 height 523
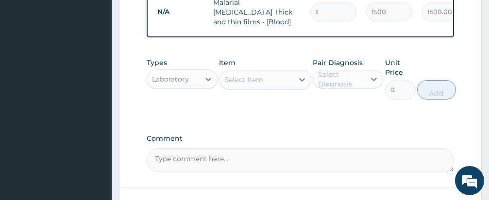
scroll to position [482, 0]
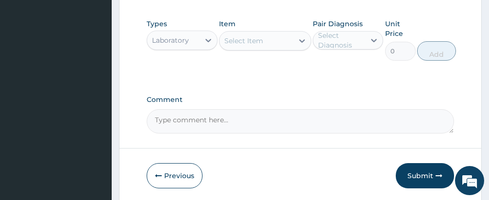
click at [193, 44] on div "Laboratory" at bounding box center [173, 41] width 52 height 16
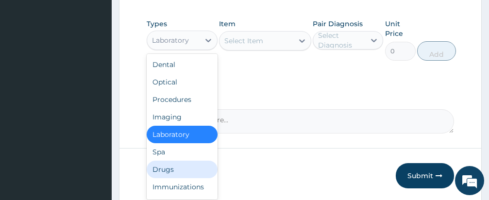
click at [169, 174] on div "Drugs" at bounding box center [182, 169] width 71 height 17
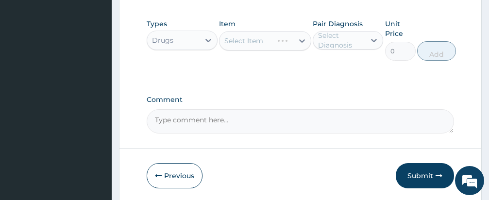
click at [271, 45] on div "Select Item" at bounding box center [265, 40] width 92 height 19
click at [270, 45] on div "Select Item" at bounding box center [257, 41] width 74 height 16
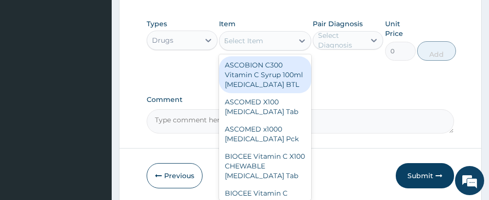
type input "FEROGLO"
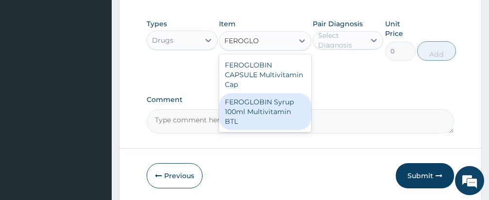
click at [263, 104] on div "FEROGLOBIN Syrup 100ml Multivitamin BTL" at bounding box center [265, 111] width 92 height 37
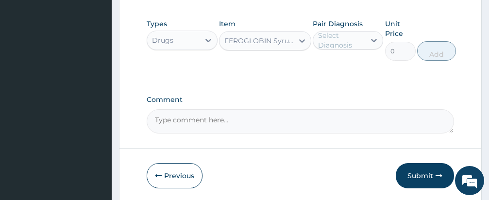
type input "3000"
click at [350, 43] on div "Select Diagnosis" at bounding box center [341, 40] width 47 height 19
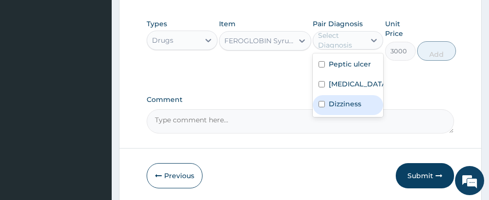
click at [322, 104] on input "checkbox" at bounding box center [322, 104] width 6 height 6
checkbox input "true"
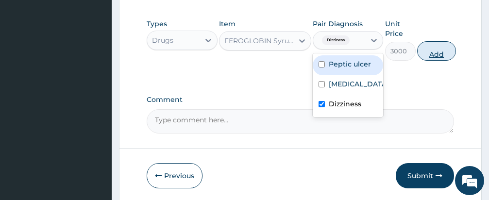
click at [428, 51] on button "Add" at bounding box center [436, 50] width 39 height 19
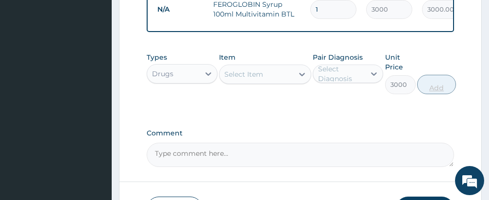
type input "0"
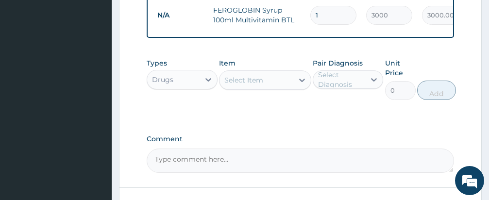
click at [286, 110] on div "Types Drugs Item Select Item Pair Diagnosis Select Diagnosis Unit Price 0 Add" at bounding box center [300, 86] width 307 height 66
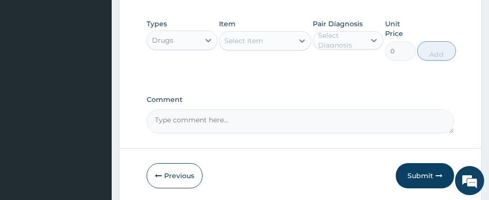
scroll to position [535, 0]
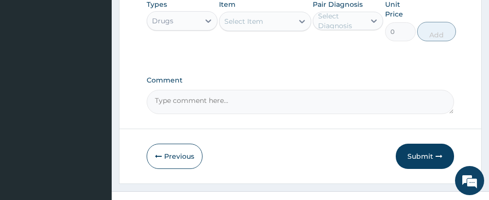
click at [269, 19] on div "Select Item" at bounding box center [257, 22] width 74 height 16
click at [270, 25] on div "Select Item" at bounding box center [257, 22] width 74 height 16
type input "MAGNESIUM"
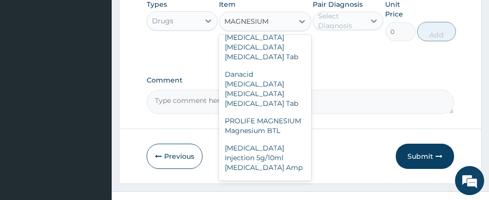
scroll to position [233, 0]
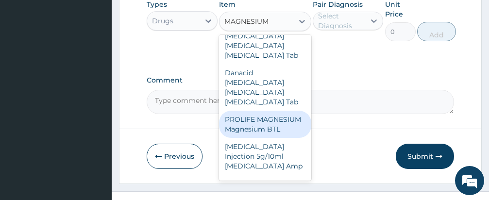
click at [247, 111] on div "Danacid [MEDICAL_DATA] [MEDICAL_DATA] [MEDICAL_DATA] Tab" at bounding box center [265, 87] width 92 height 47
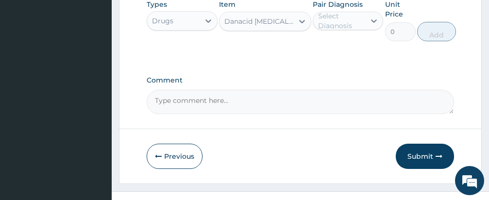
type input "12"
click at [344, 25] on div "Select Diagnosis" at bounding box center [341, 20] width 47 height 19
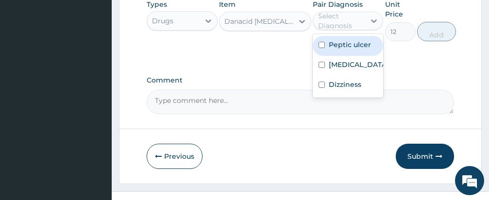
click at [322, 46] on input "checkbox" at bounding box center [322, 45] width 6 height 6
checkbox input "true"
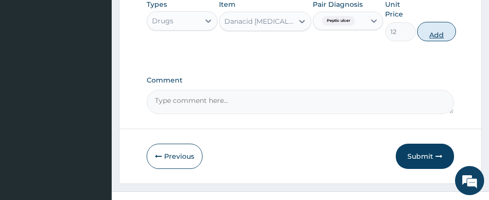
click at [433, 35] on button "Add" at bounding box center [436, 31] width 39 height 19
type input "0"
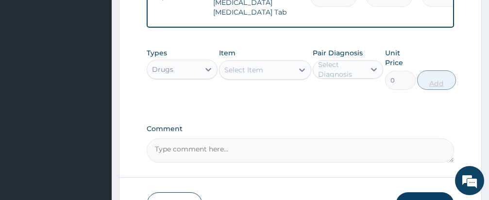
scroll to position [518, 0]
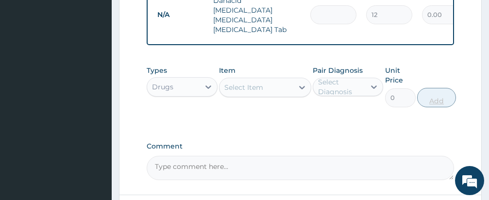
type input "0.00"
type input "1"
type input "12.00"
type input "10"
type input "120.00"
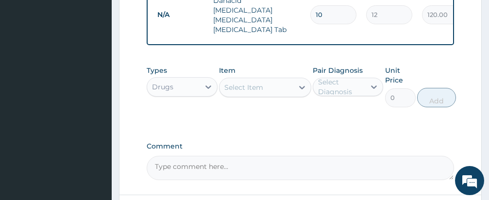
type input "10"
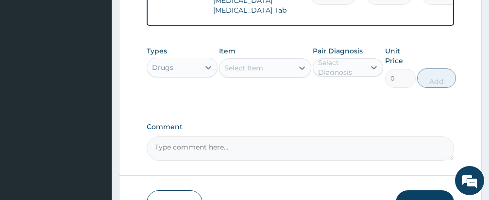
scroll to position [557, 0]
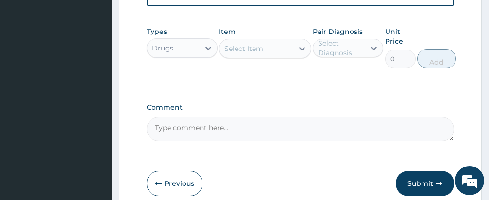
click at [271, 52] on div "Select Item" at bounding box center [257, 49] width 74 height 16
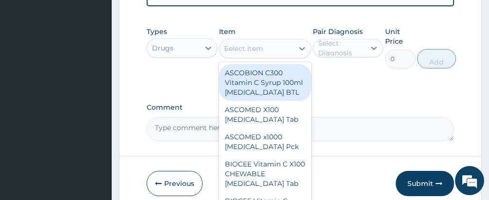
type input "MAGNESIUM"
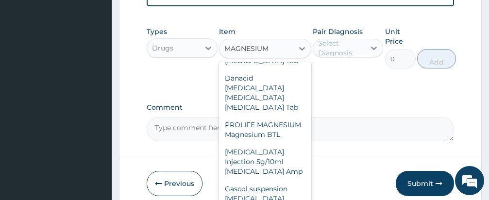
scroll to position [383, 0]
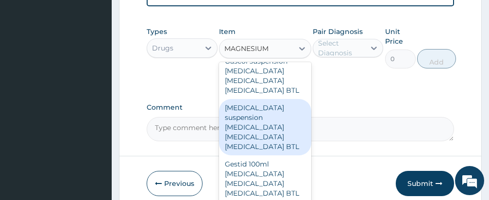
click at [248, 99] on div "Gascol suspension [MEDICAL_DATA] [MEDICAL_DATA] [MEDICAL_DATA] BTL" at bounding box center [265, 75] width 92 height 47
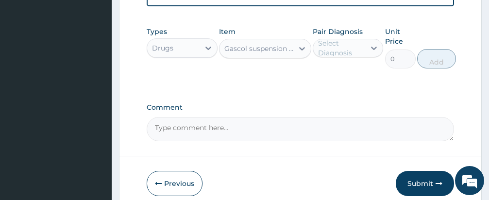
type input "708"
click at [346, 50] on div "Select Diagnosis" at bounding box center [341, 47] width 47 height 19
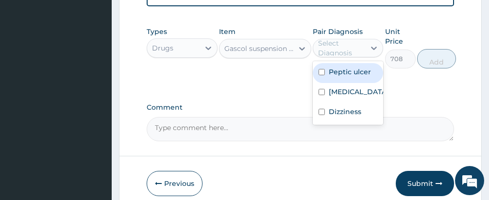
click at [320, 75] on input "checkbox" at bounding box center [322, 72] width 6 height 6
checkbox input "true"
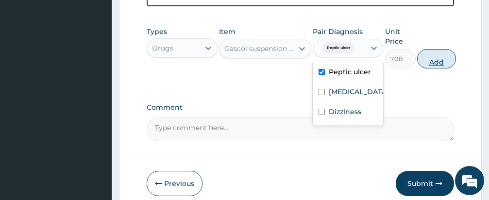
click at [433, 61] on button "Add" at bounding box center [436, 58] width 39 height 19
type input "0"
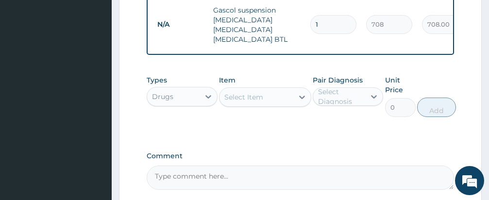
click at [294, 126] on div "Types Drugs Item Select Item Pair Diagnosis Select Diagnosis Unit Price 0 Add" at bounding box center [300, 103] width 307 height 66
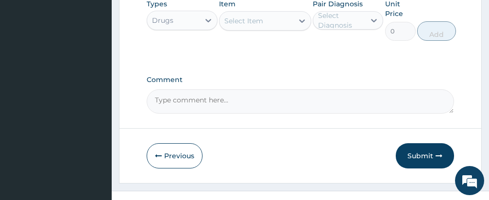
scroll to position [634, 0]
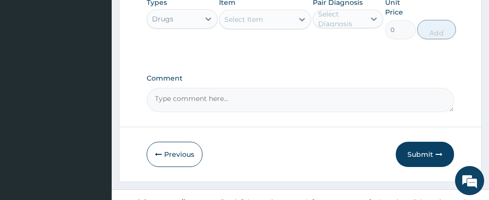
click at [264, 17] on div "Select Item" at bounding box center [257, 20] width 74 height 16
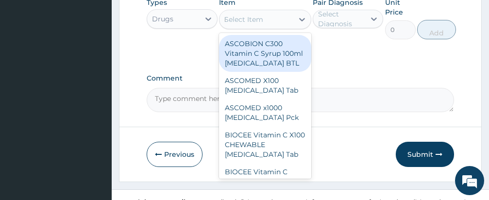
type input "EMAL"
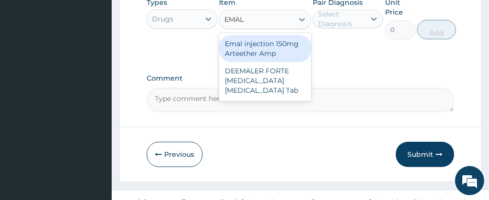
click at [275, 55] on div "Emal injection 150mg Arteether Amp" at bounding box center [265, 48] width 92 height 27
type input "876"
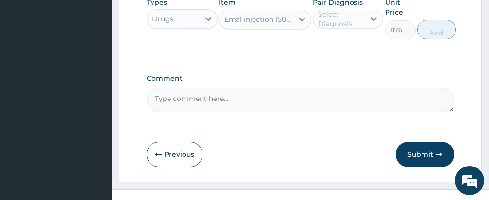
click at [339, 22] on div "Select Diagnosis" at bounding box center [341, 18] width 47 height 19
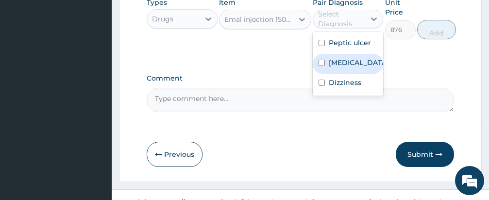
click at [322, 64] on input "checkbox" at bounding box center [322, 63] width 6 height 6
checkbox input "true"
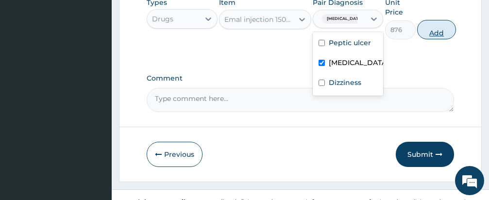
click at [431, 27] on button "Add" at bounding box center [436, 29] width 39 height 19
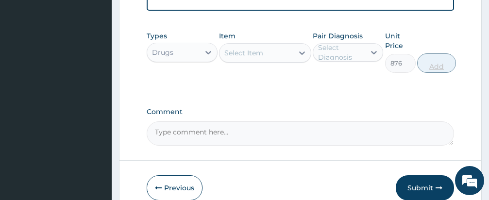
type input "0"
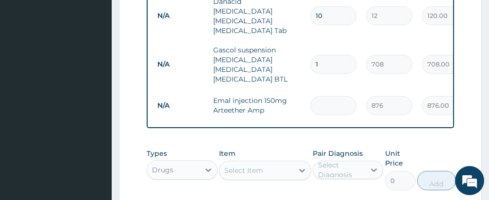
type input "3"
type input "2628.00"
type input "3"
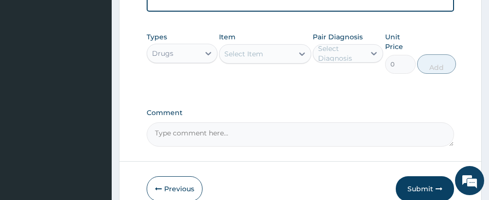
scroll to position [653, 0]
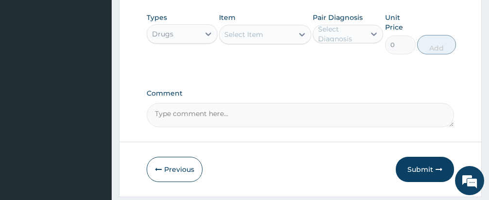
click at [269, 38] on div "Select Item" at bounding box center [257, 35] width 74 height 16
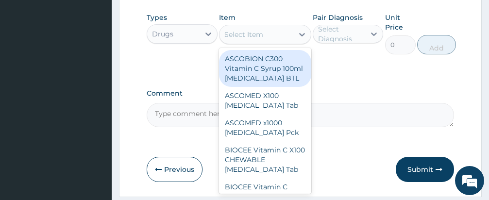
type input "[MEDICAL_DATA]"
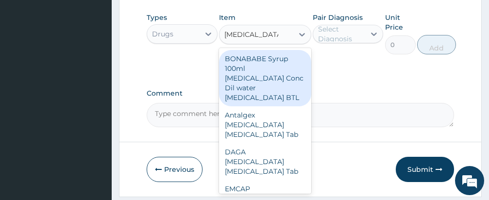
click at [269, 37] on input "[MEDICAL_DATA]" at bounding box center [251, 35] width 54 height 10
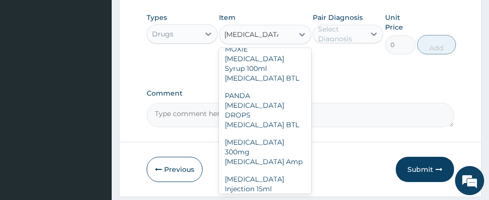
scroll to position [466, 0]
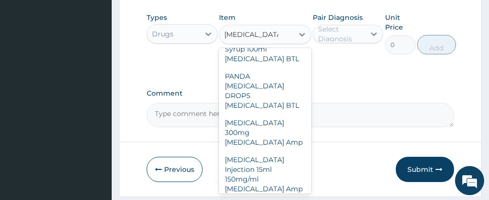
click at [254, 177] on div "[MEDICAL_DATA] Injection 15ml 150mg/ml [MEDICAL_DATA] Amp" at bounding box center [265, 174] width 92 height 47
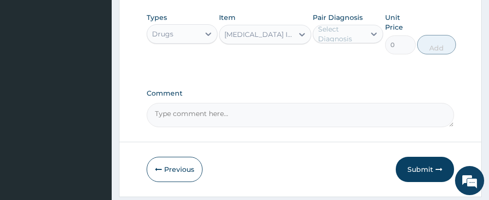
type input "600"
click at [347, 37] on div "Select Diagnosis" at bounding box center [341, 33] width 47 height 19
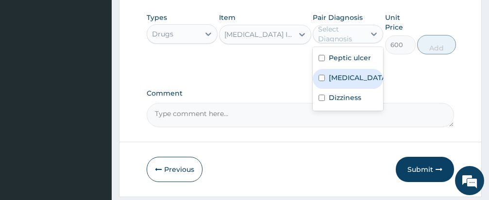
click at [322, 81] on input "checkbox" at bounding box center [322, 78] width 6 height 6
checkbox input "true"
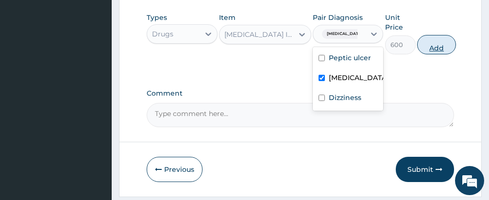
click at [435, 49] on button "Add" at bounding box center [436, 44] width 39 height 19
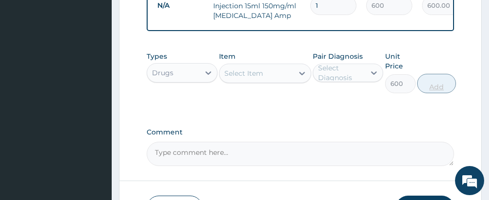
type input "0"
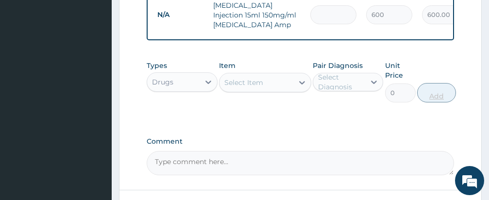
type input "4"
type input "2400.00"
type input "4"
click at [297, 121] on div "Types Drugs Item Select Item Pair Diagnosis Select Diagnosis Unit Price 0 Add" at bounding box center [300, 89] width 307 height 66
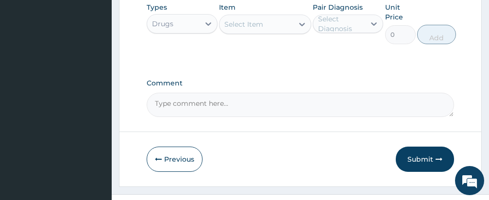
scroll to position [721, 0]
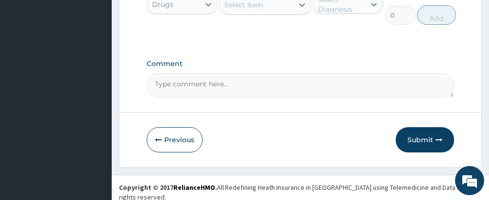
click at [281, 89] on textarea "Comment" at bounding box center [300, 85] width 307 height 24
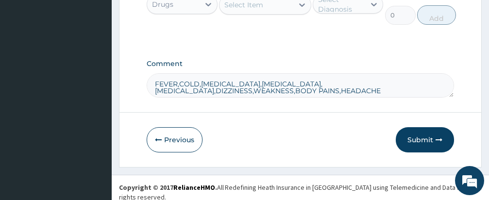
type textarea "FEVER,COLD,CHILLS,HEARTBURN,CHEST PAIN,DIZZINESS,WEAKNESS,BODY PAINS,HEADACHES"
click at [424, 136] on button "Submit" at bounding box center [425, 139] width 58 height 25
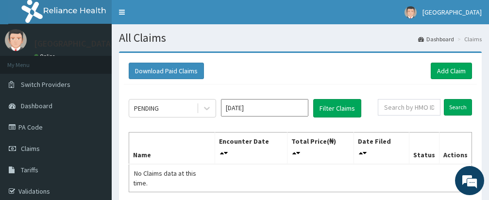
click at [389, 76] on div "Download Paid Claims Add Claim" at bounding box center [300, 71] width 343 height 17
